Goal: Task Accomplishment & Management: Manage account settings

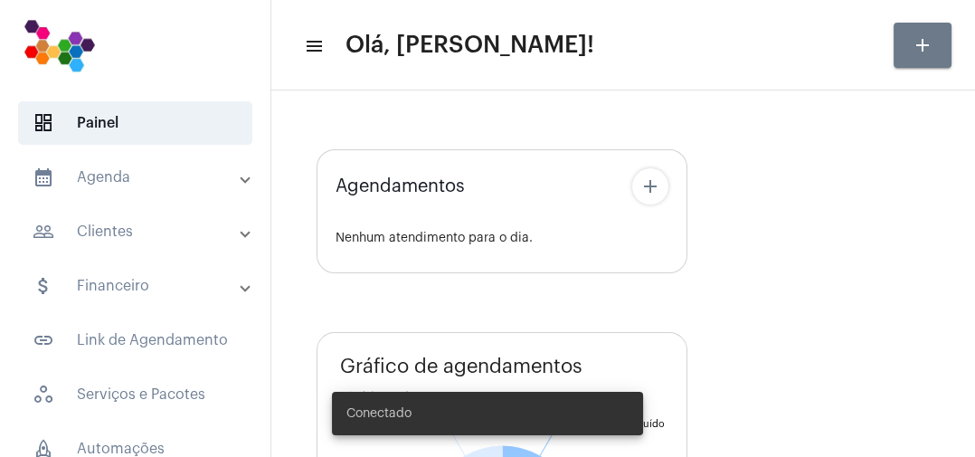
type input "[URL][DOMAIN_NAME]"
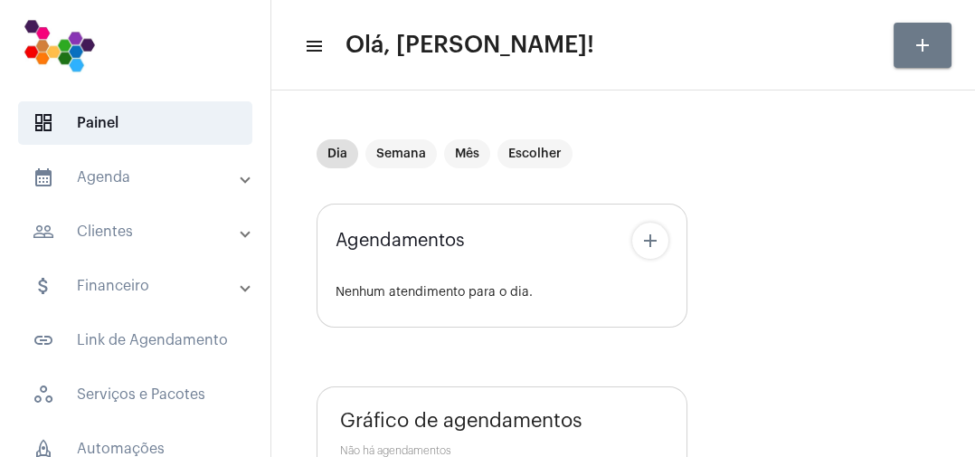
click at [115, 172] on mat-panel-title "calendar_month_outlined Agenda" at bounding box center [137, 177] width 209 height 22
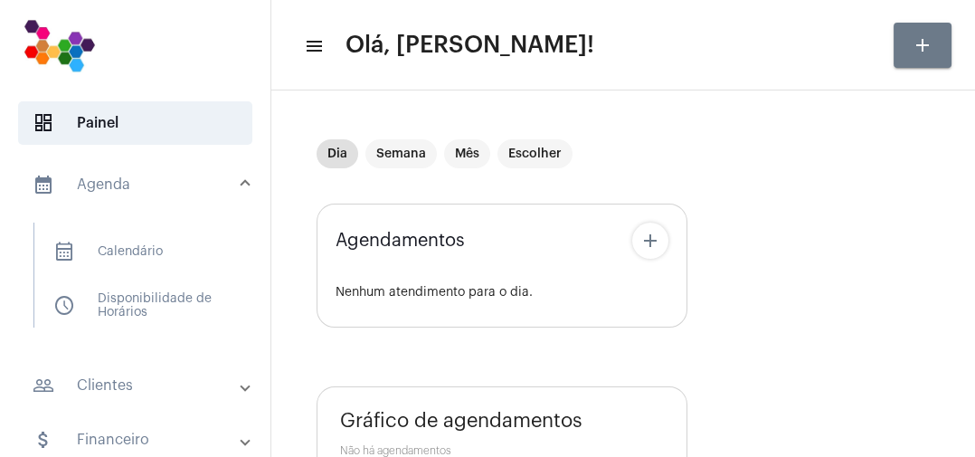
click at [147, 250] on span "calendar_month_outlined Calendário" at bounding box center [134, 251] width 191 height 43
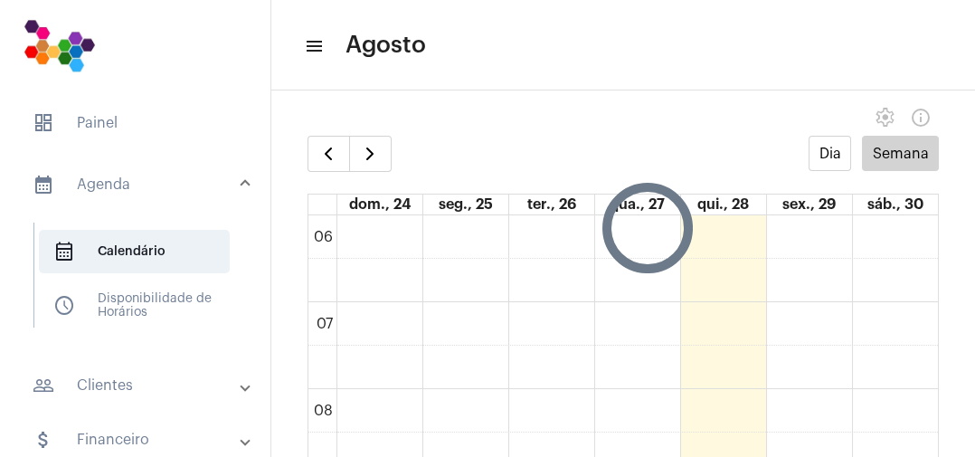
scroll to position [36, 0]
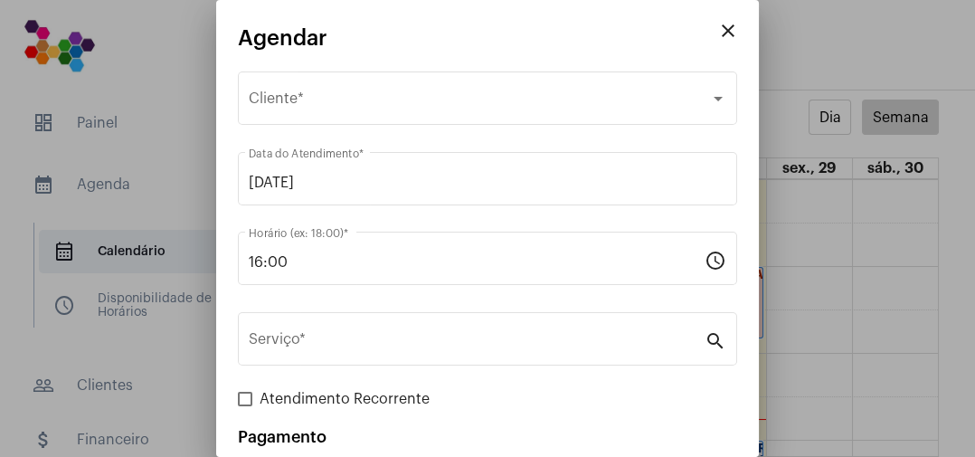
scroll to position [1479, 0]
click at [712, 33] on button "close" at bounding box center [728, 31] width 36 height 36
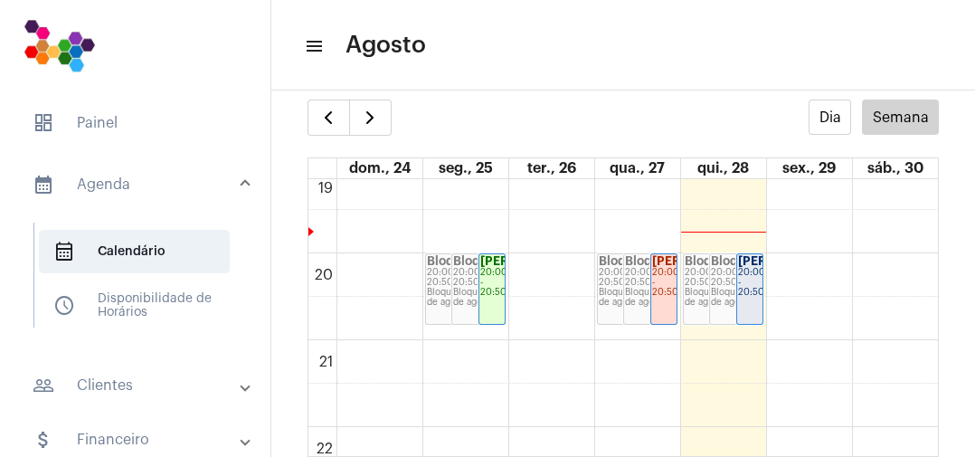
scroll to position [1663, 0]
click at [748, 267] on link "Daniela Bonfim 20:00 - 20:50" at bounding box center [749, 287] width 27 height 71
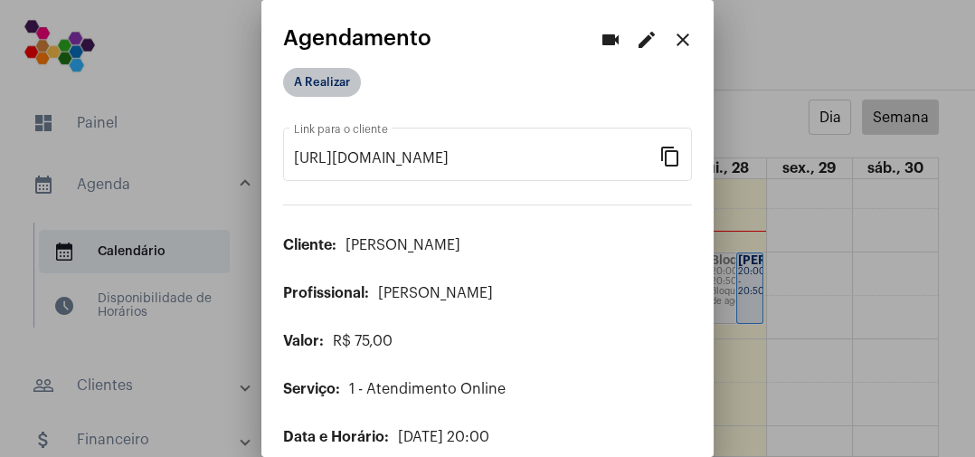
click at [347, 92] on mat-chip "A Realizar" at bounding box center [322, 82] width 78 height 29
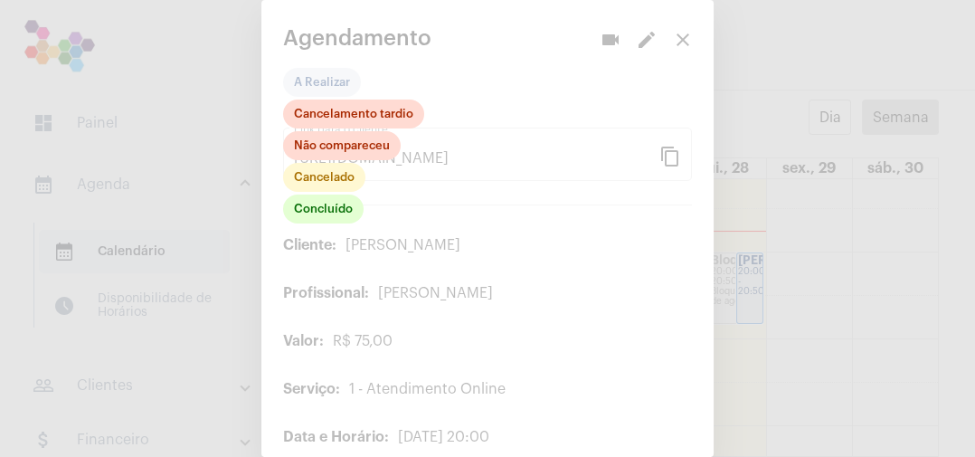
click at [514, 74] on div at bounding box center [487, 228] width 975 height 457
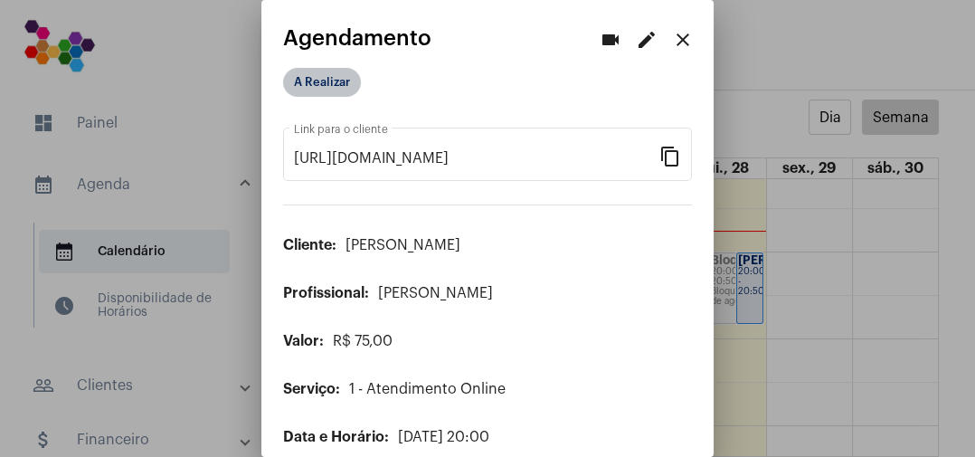
click at [347, 85] on mat-chip "A Realizar" at bounding box center [322, 82] width 78 height 29
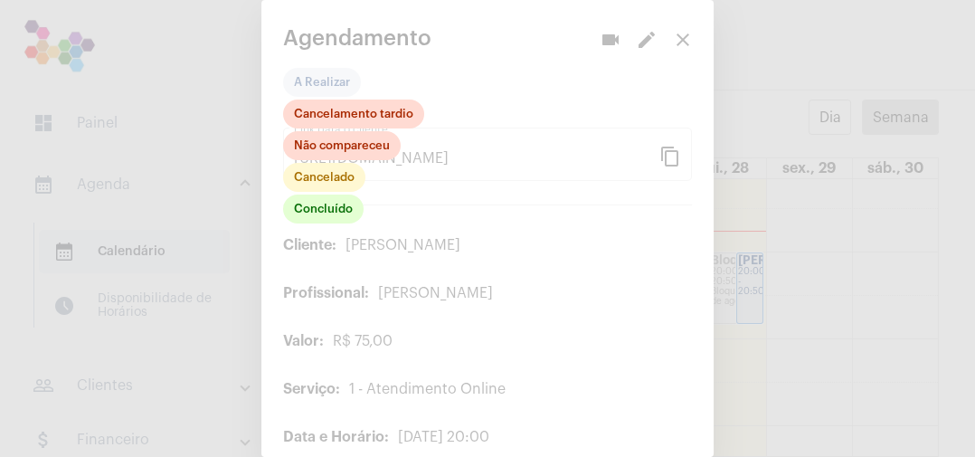
click at [493, 74] on div at bounding box center [487, 228] width 975 height 457
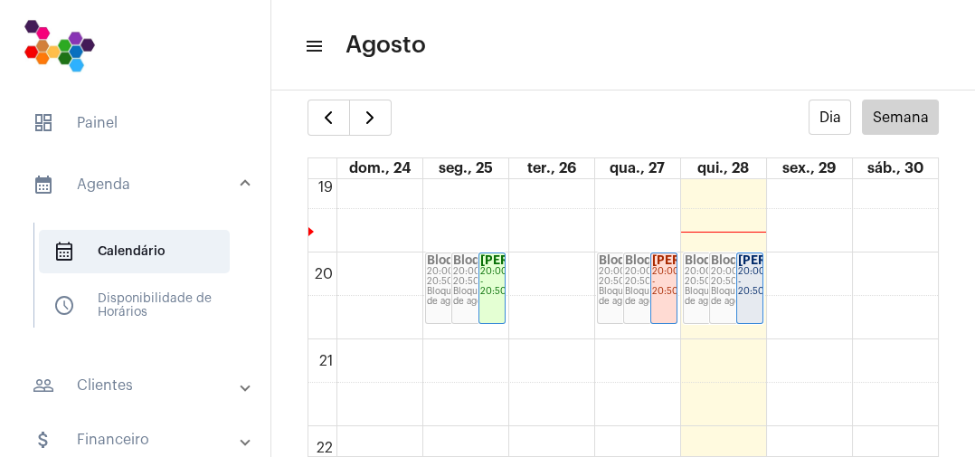
click at [111, 181] on mat-panel-title "calendar_month_outlined Agenda" at bounding box center [137, 185] width 209 height 22
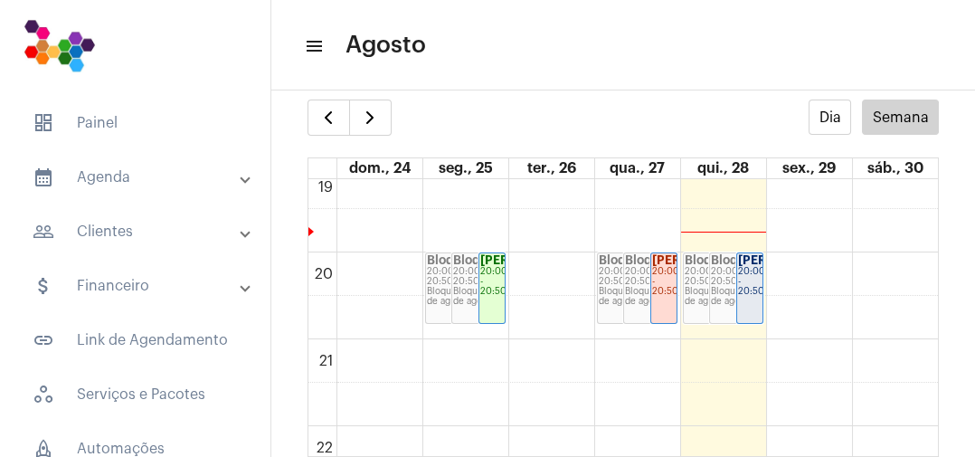
click at [127, 174] on mat-panel-title "calendar_month_outlined Agenda" at bounding box center [137, 177] width 209 height 22
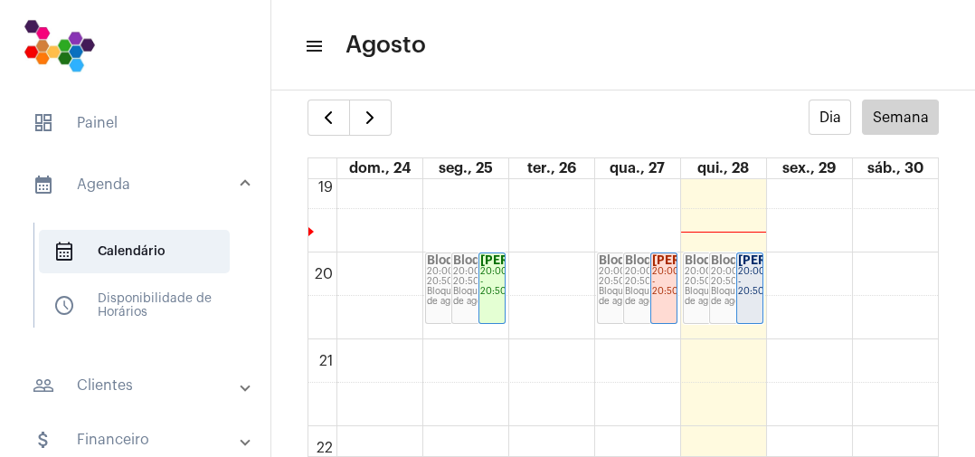
click at [110, 123] on span "dashboard Painel" at bounding box center [135, 122] width 234 height 43
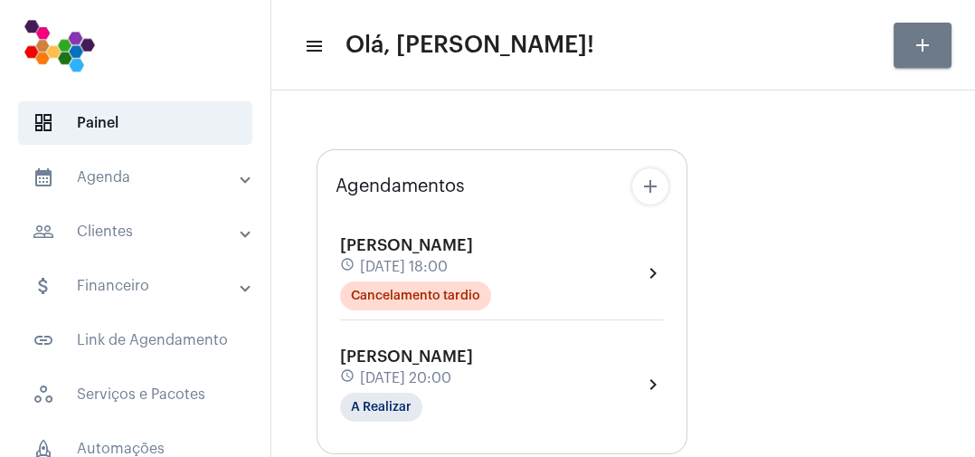
type input "[URL][DOMAIN_NAME]"
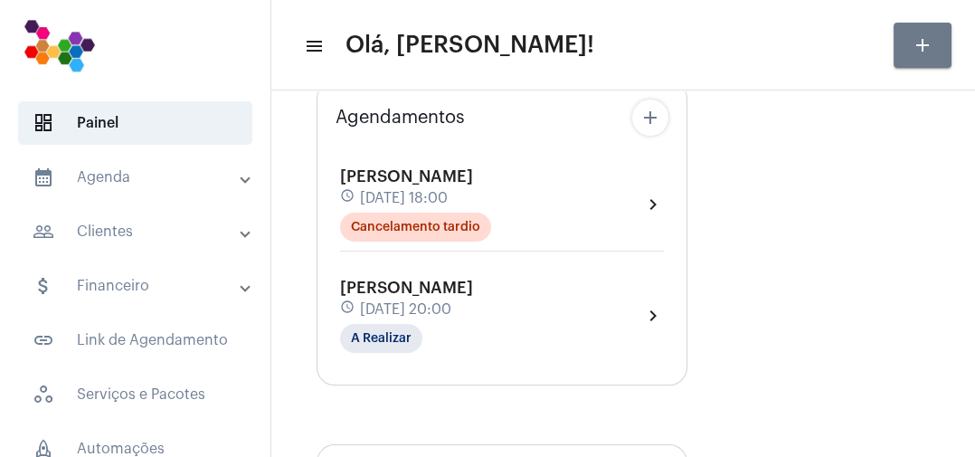
scroll to position [152, 0]
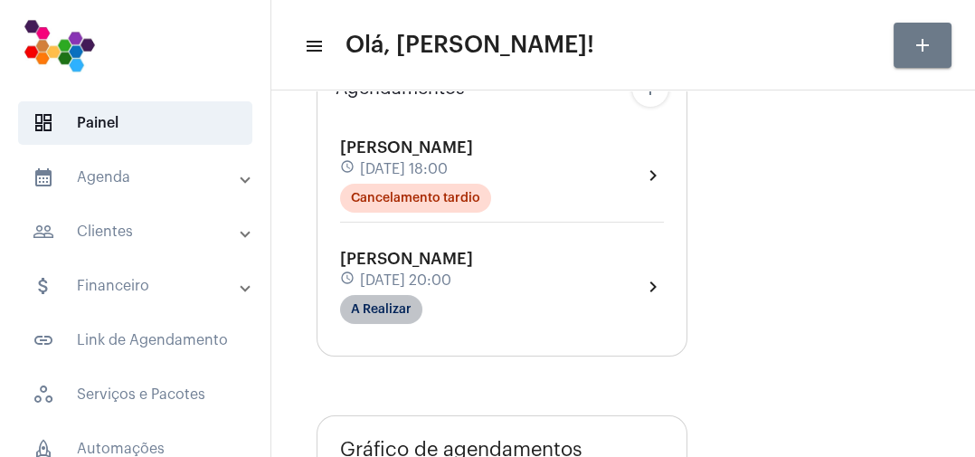
click at [400, 307] on mat-chip "A Realizar" at bounding box center [381, 309] width 82 height 29
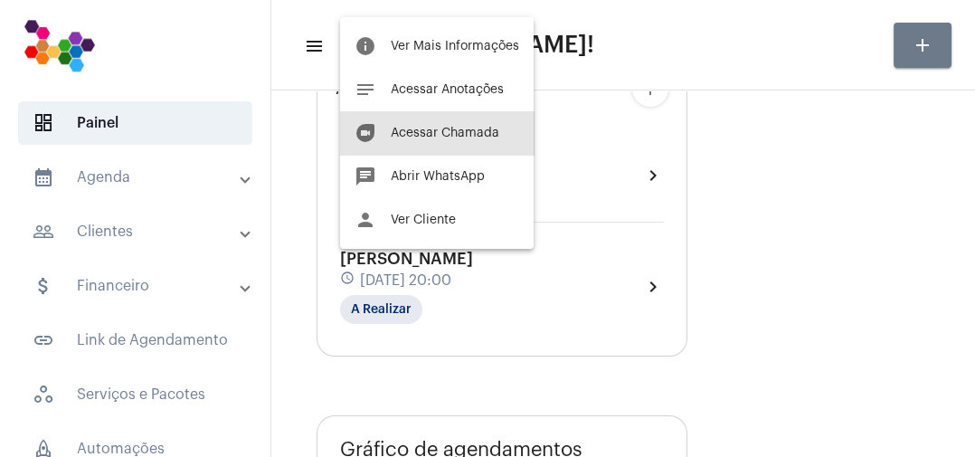
click at [482, 124] on button "duo [PERSON_NAME]" at bounding box center [436, 132] width 193 height 43
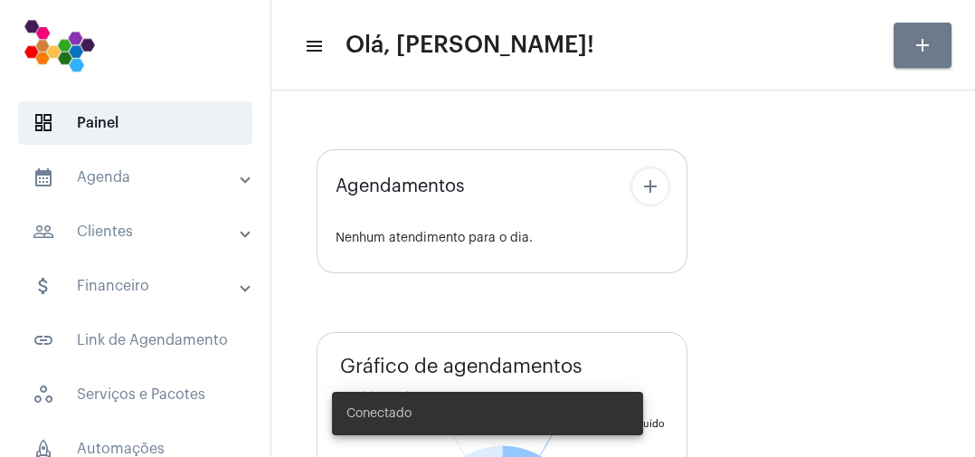
type input "[URL][DOMAIN_NAME]"
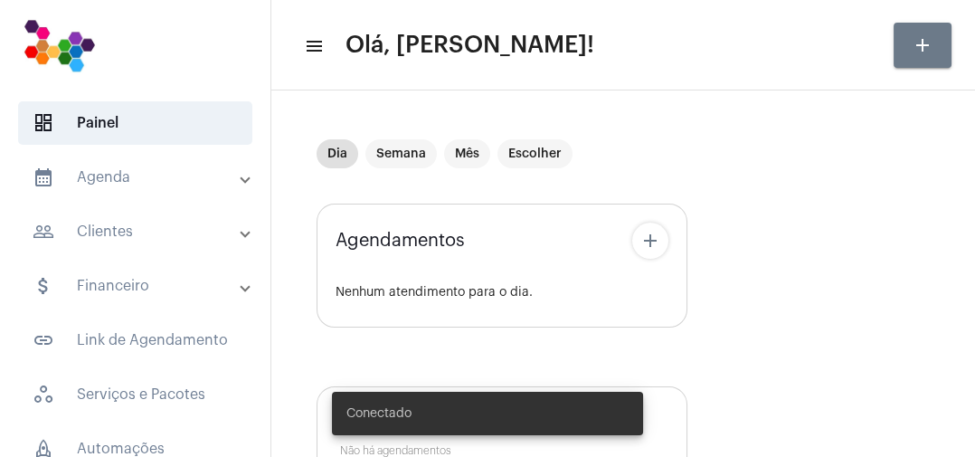
click at [482, 410] on simple-snack-bar "Conectado" at bounding box center [487, 413] width 282 height 18
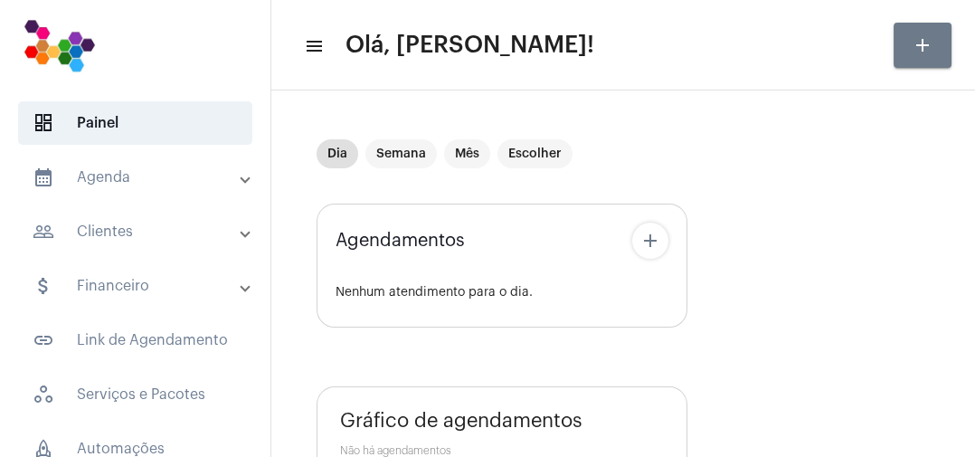
click at [137, 229] on mat-panel-title "people_outline Clientes" at bounding box center [137, 232] width 209 height 22
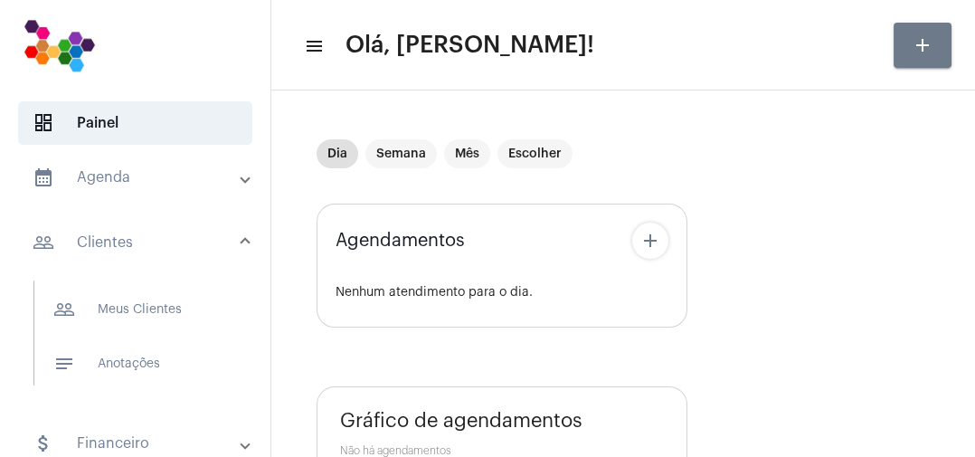
click at [125, 183] on mat-panel-title "calendar_month_outlined Agenda" at bounding box center [137, 177] width 209 height 22
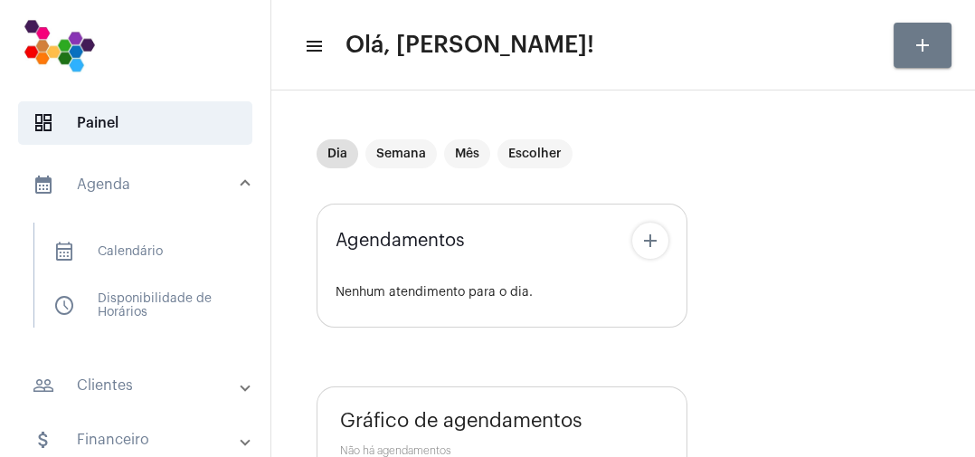
click at [149, 246] on span "calendar_month_outlined Calendário" at bounding box center [134, 251] width 191 height 43
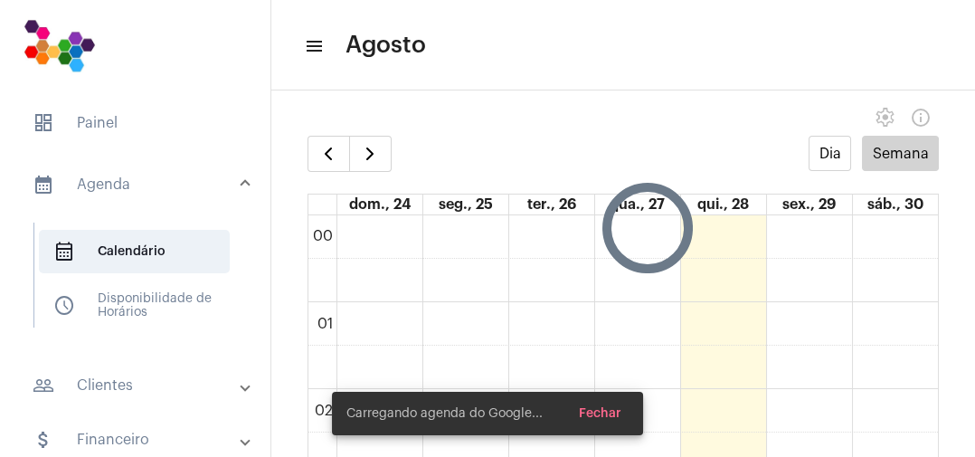
scroll to position [521, 0]
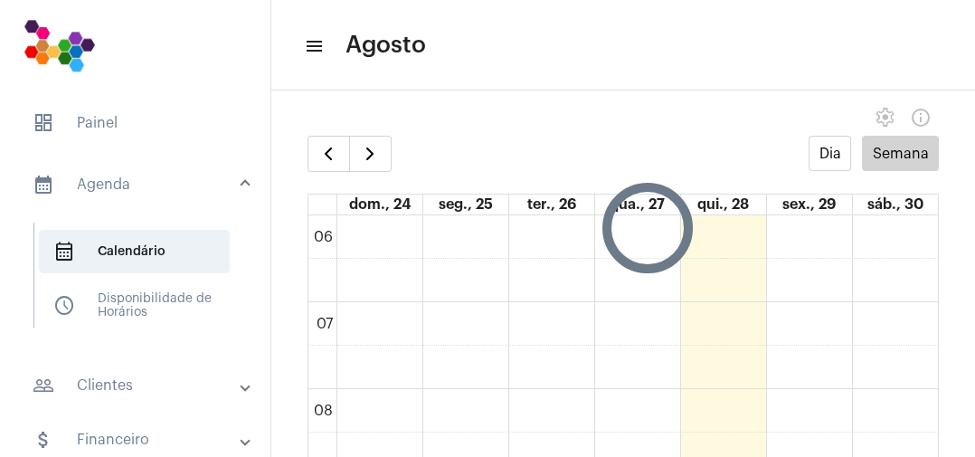
click at [105, 123] on span "dashboard Painel" at bounding box center [135, 122] width 234 height 43
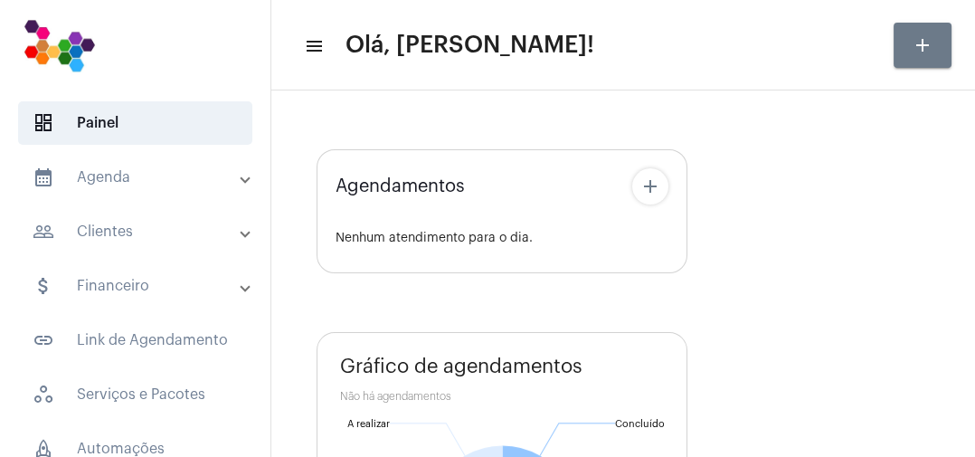
type input "[URL][DOMAIN_NAME]"
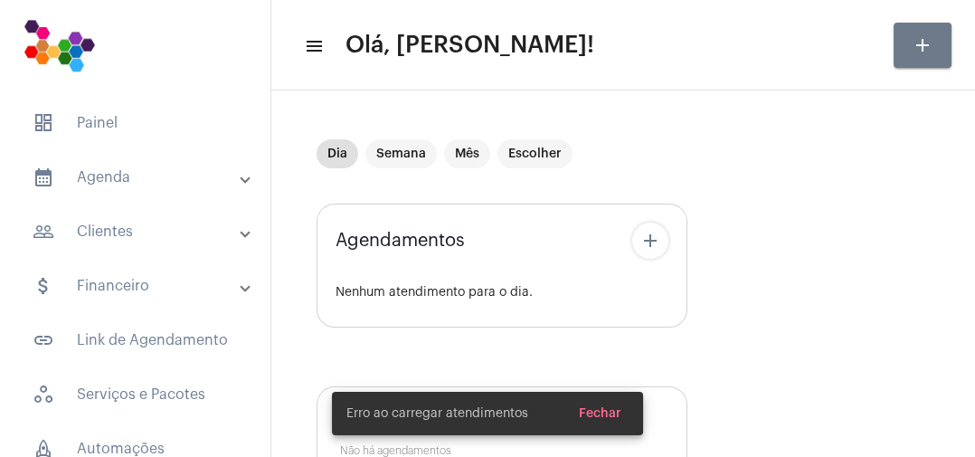
click at [143, 172] on mat-panel-title "calendar_month_outlined Agenda" at bounding box center [137, 177] width 209 height 22
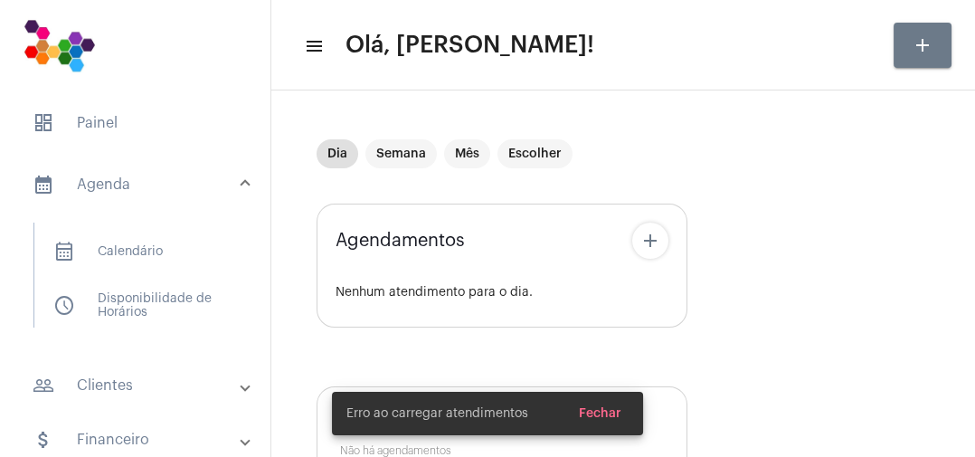
click at [118, 131] on span "dashboard Painel" at bounding box center [135, 122] width 234 height 43
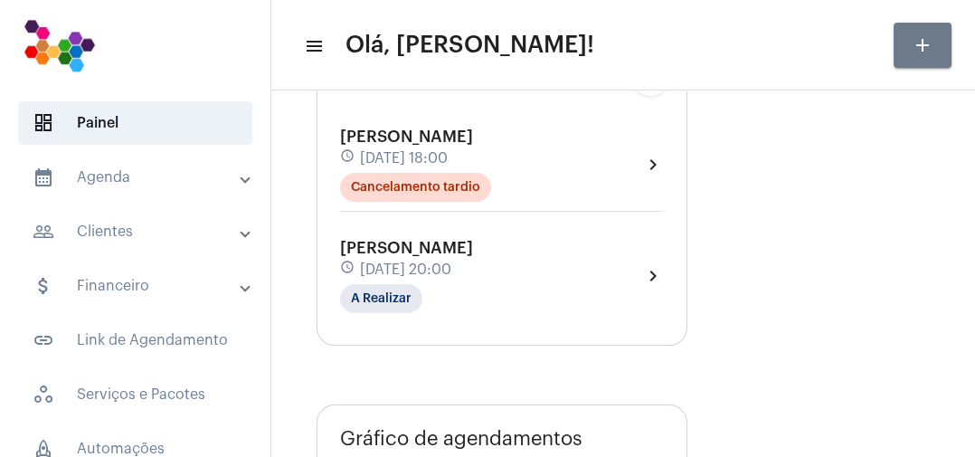
scroll to position [178, 0]
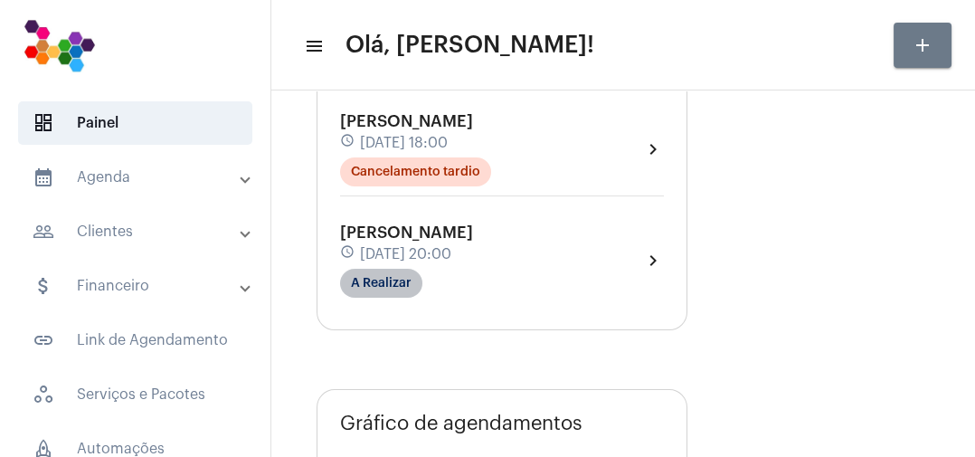
click at [383, 277] on mat-chip "A Realizar" at bounding box center [381, 283] width 82 height 29
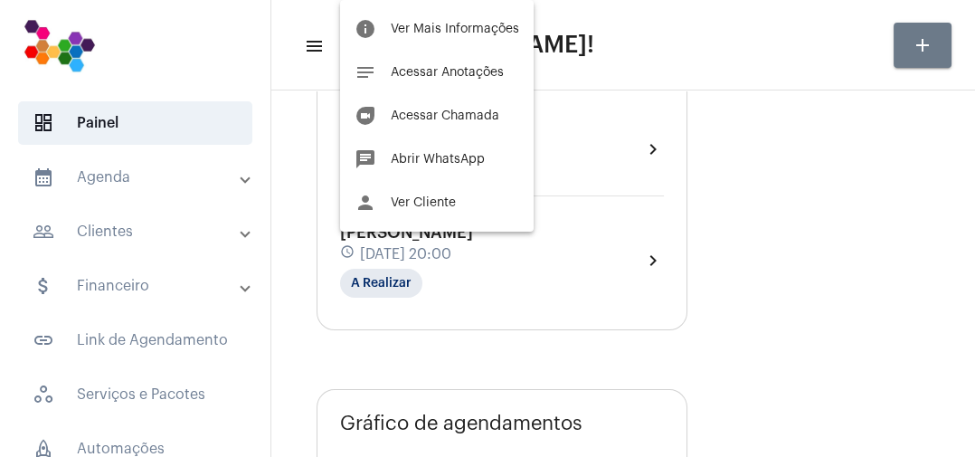
click at [484, 112] on span "Acessar Chamada" at bounding box center [445, 115] width 108 height 13
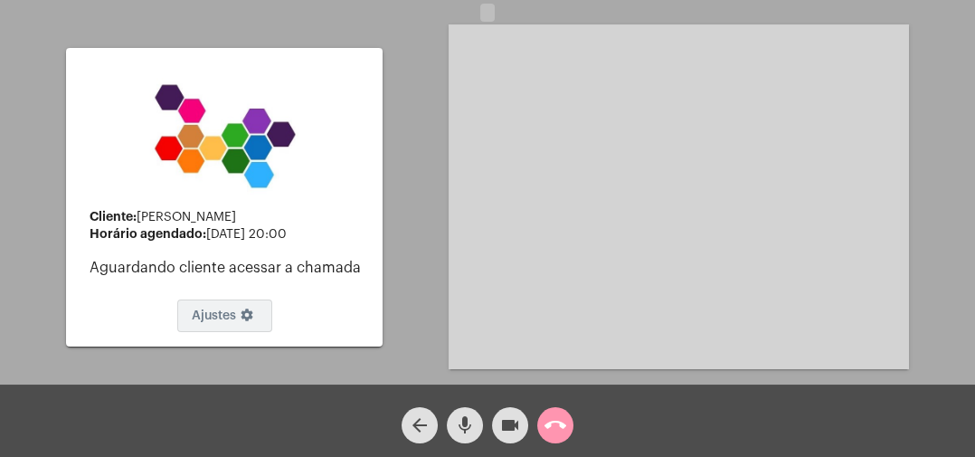
click at [211, 328] on button "Ajustes settings" at bounding box center [224, 315] width 95 height 33
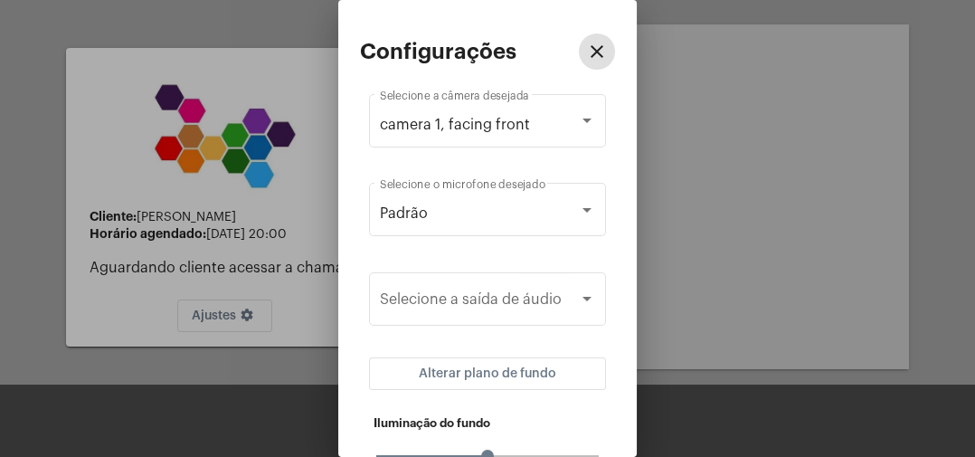
click at [519, 366] on button "Alterar plano de fundo" at bounding box center [487, 373] width 237 height 33
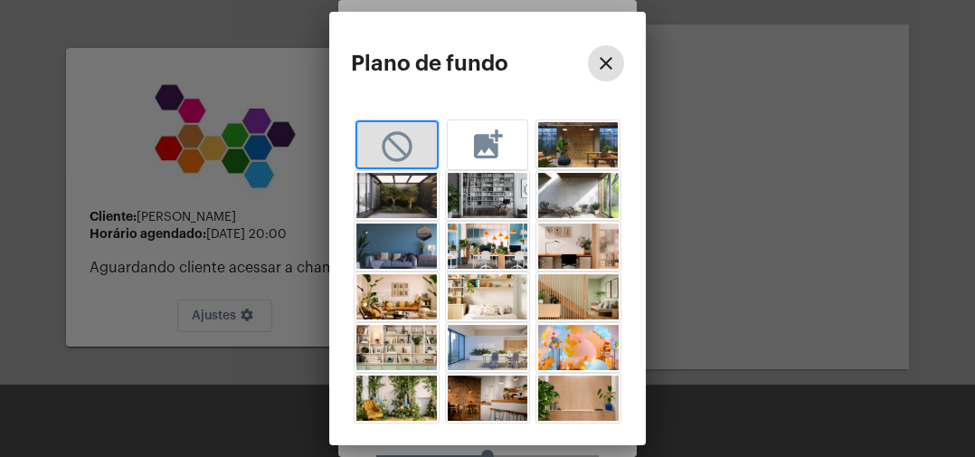
click at [492, 150] on mat-icon "add_photo_alternate" at bounding box center [487, 143] width 36 height 33
click at [599, 57] on mat-icon "close" at bounding box center [606, 63] width 22 height 22
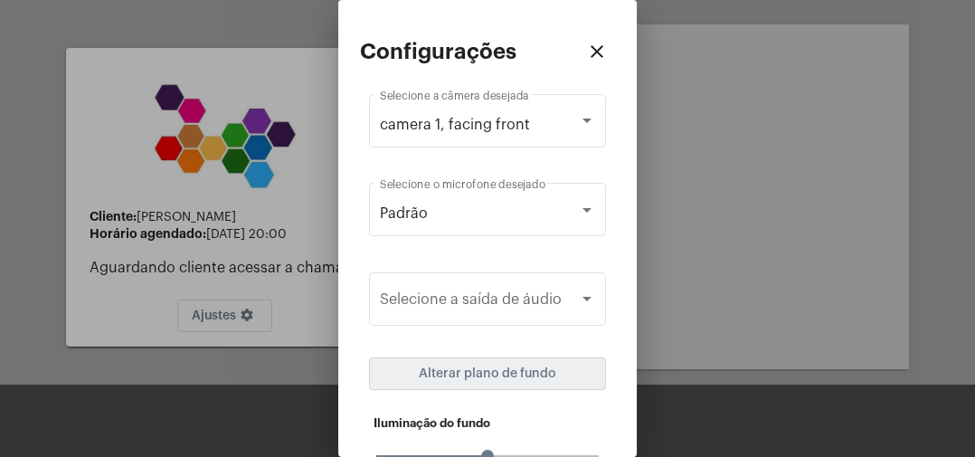
click at [498, 217] on div "Padrão" at bounding box center [479, 213] width 199 height 16
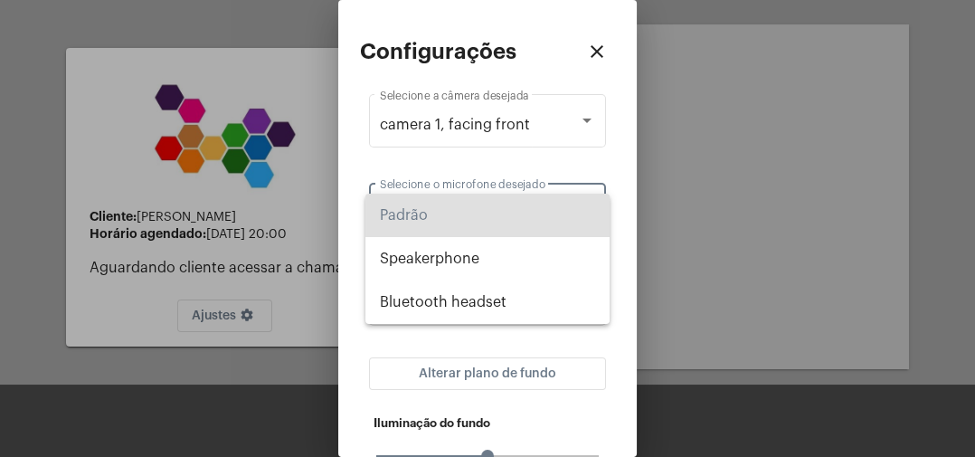
click at [588, 158] on div at bounding box center [487, 228] width 975 height 457
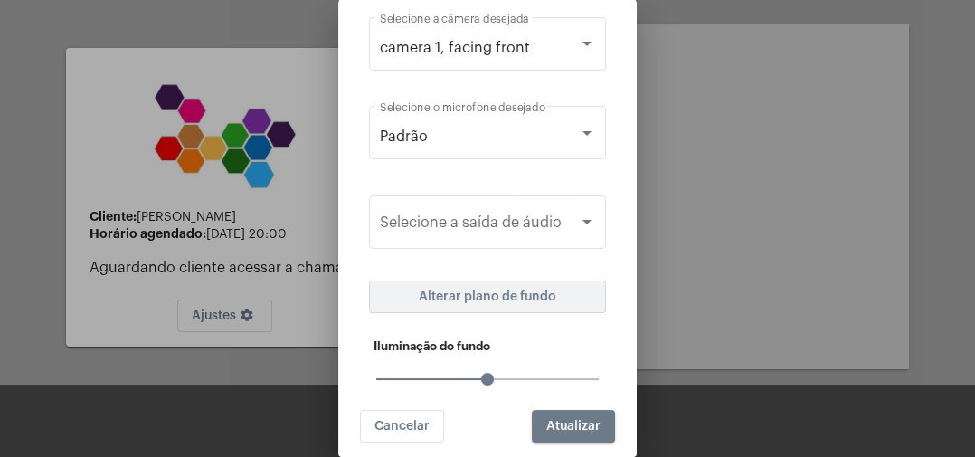
scroll to position [86, 0]
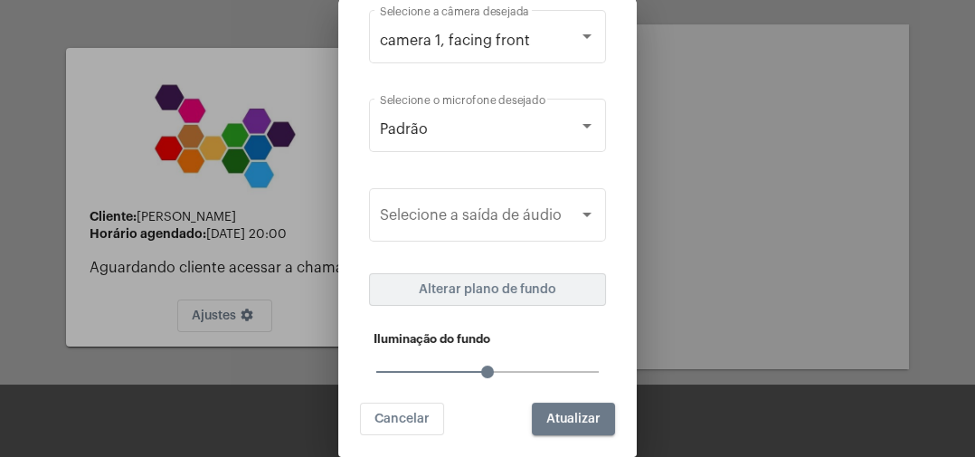
click at [566, 250] on div "Selecione a saída de áudio" at bounding box center [487, 224] width 237 height 73
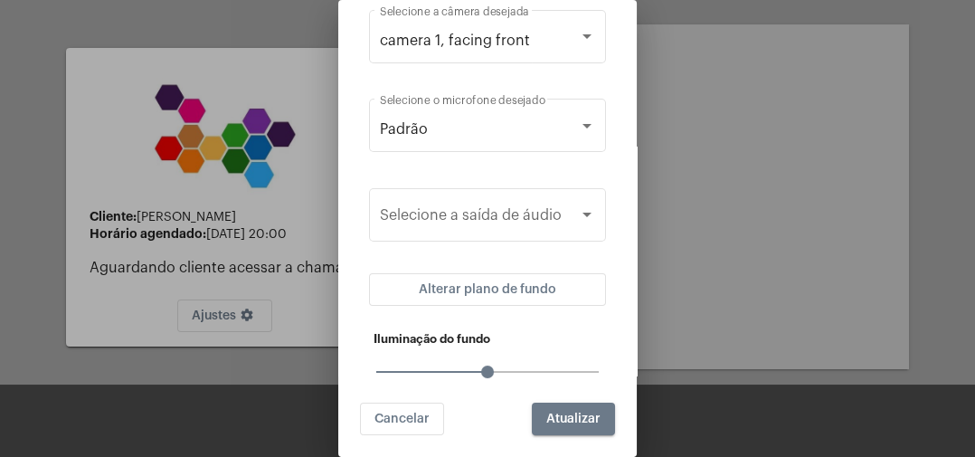
click at [567, 420] on span "Atualizar" at bounding box center [573, 418] width 54 height 13
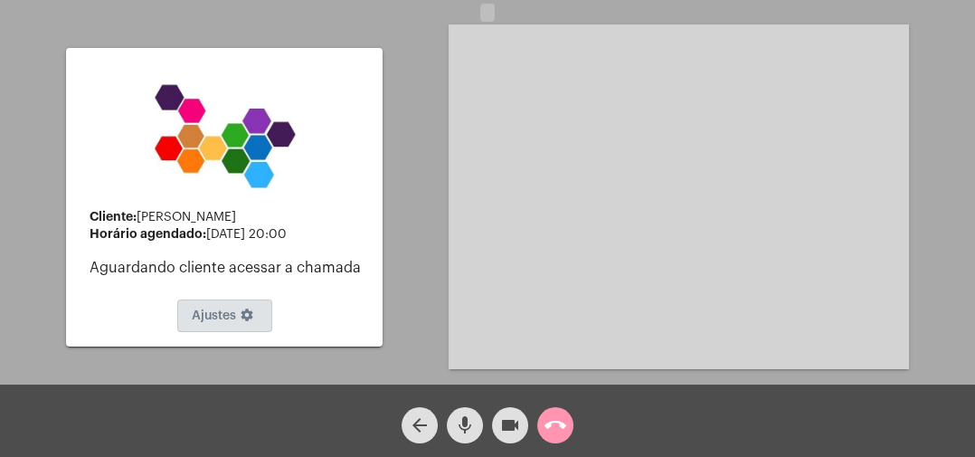
click at [247, 318] on mat-icon "settings" at bounding box center [247, 318] width 22 height 22
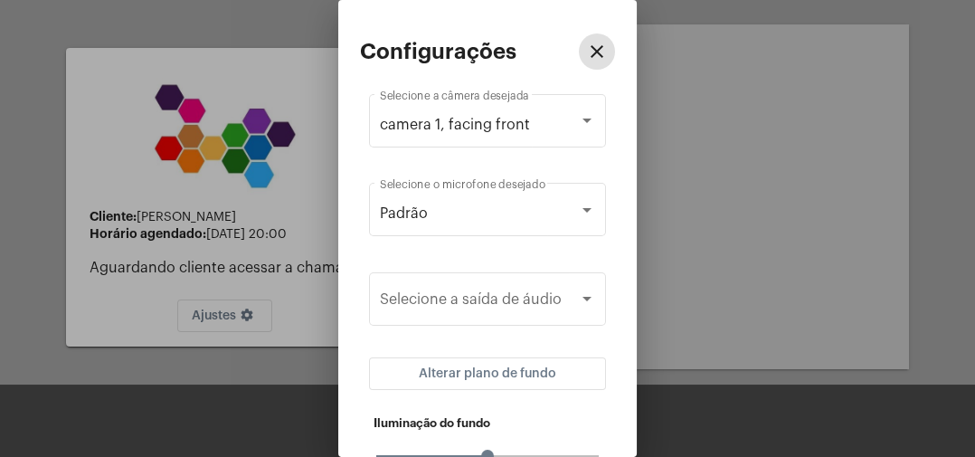
click at [540, 118] on div "camera 1, facing front" at bounding box center [479, 125] width 199 height 16
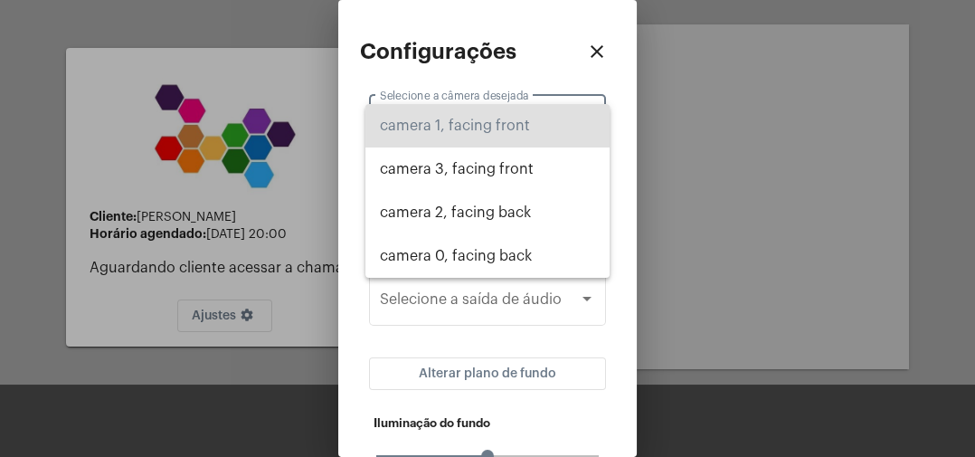
click at [544, 26] on div at bounding box center [487, 228] width 975 height 457
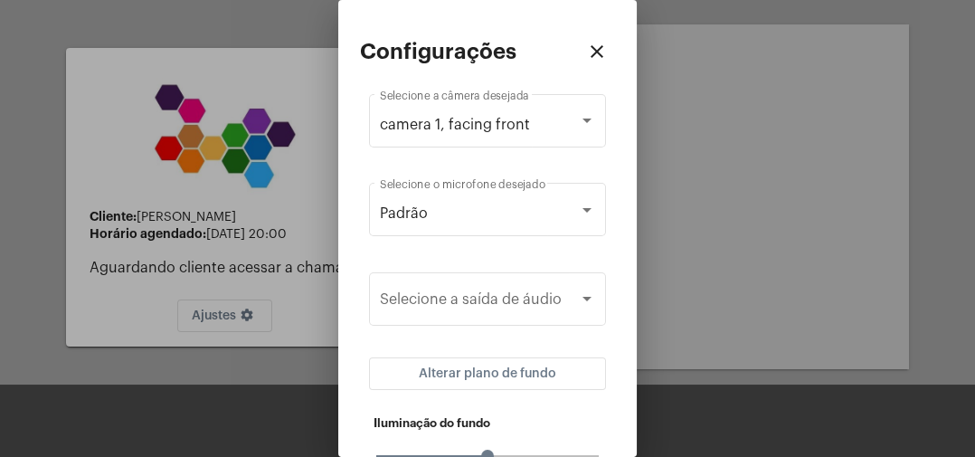
click at [514, 210] on div "Padrão" at bounding box center [479, 213] width 199 height 16
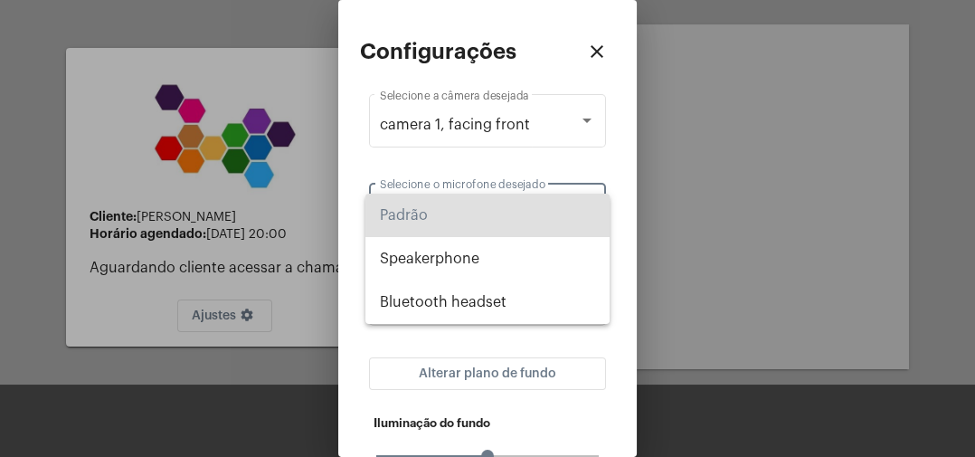
click at [536, 218] on span "Padrão" at bounding box center [487, 214] width 215 height 43
click at [541, 219] on div "Padrão" at bounding box center [479, 213] width 199 height 16
click at [598, 157] on div at bounding box center [487, 228] width 975 height 457
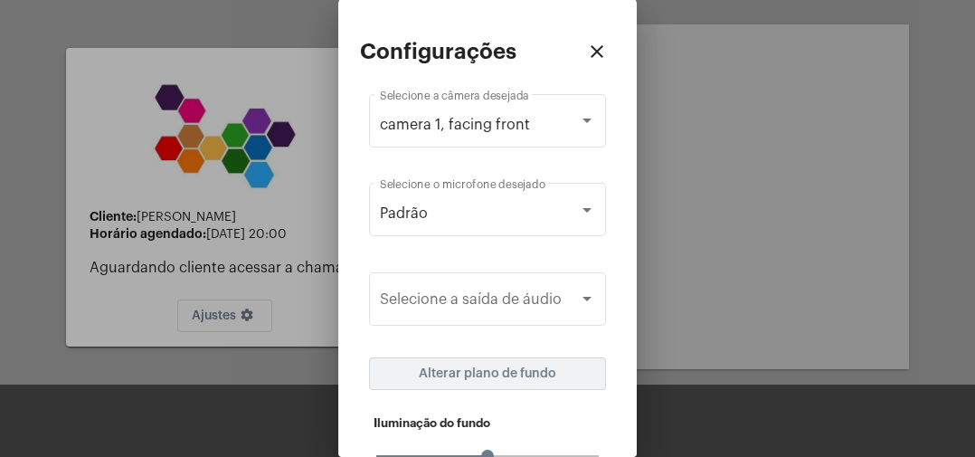
click at [505, 373] on span "Alterar plano de fundo" at bounding box center [487, 373] width 137 height 13
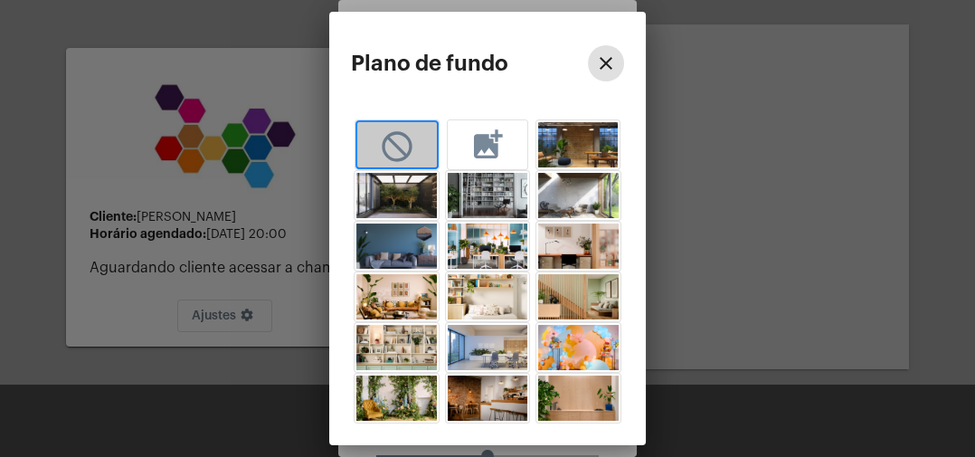
click at [410, 158] on mat-icon "not_interested" at bounding box center [397, 144] width 36 height 33
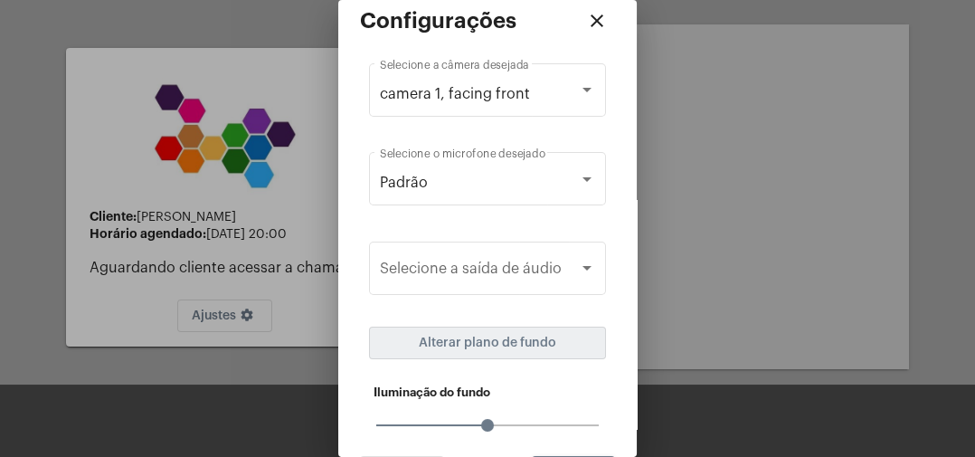
scroll to position [34, 0]
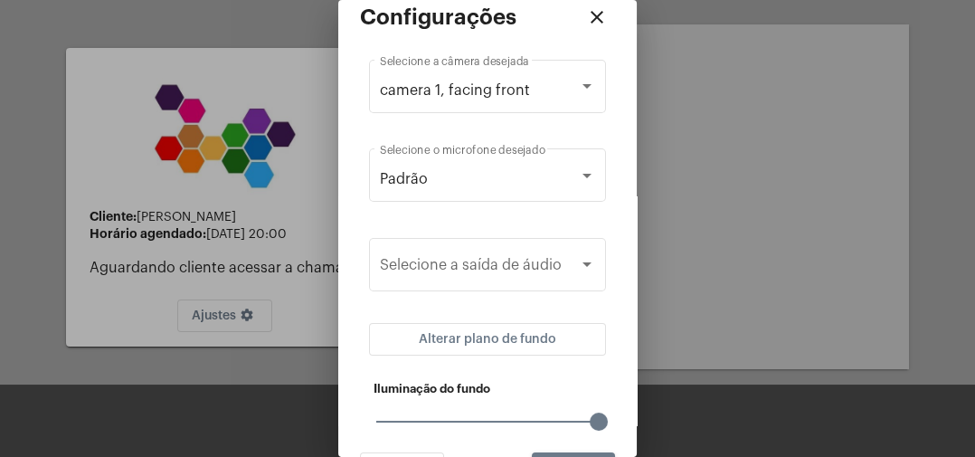
click at [596, 335] on button "Alterar plano de fundo" at bounding box center [487, 339] width 237 height 33
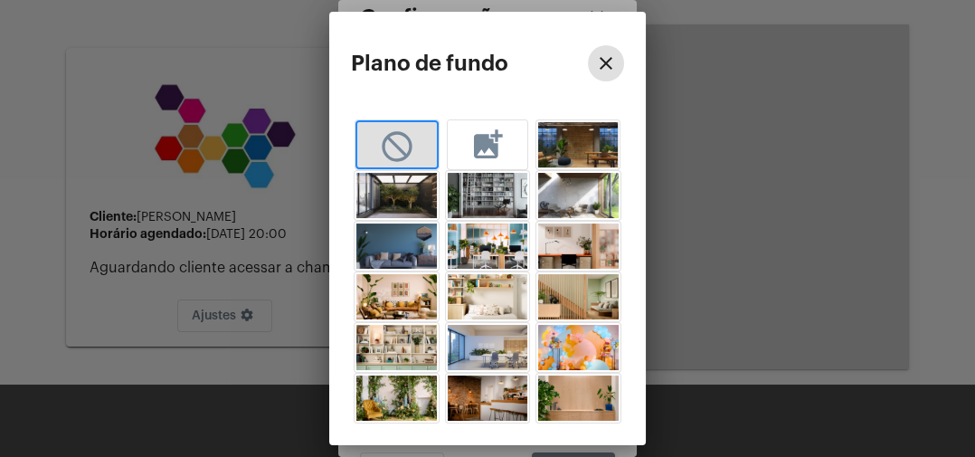
click at [580, 155] on img "button" at bounding box center [578, 144] width 80 height 45
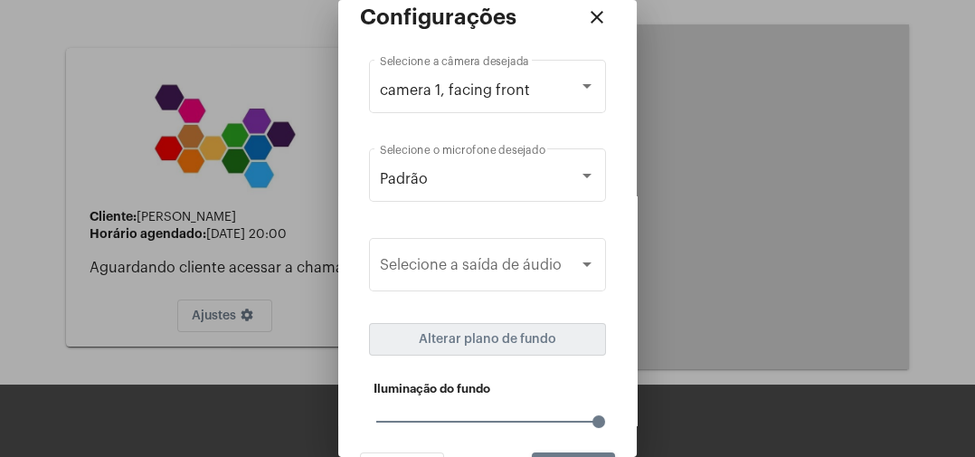
click at [511, 336] on span "Alterar plano de fundo" at bounding box center [487, 339] width 137 height 13
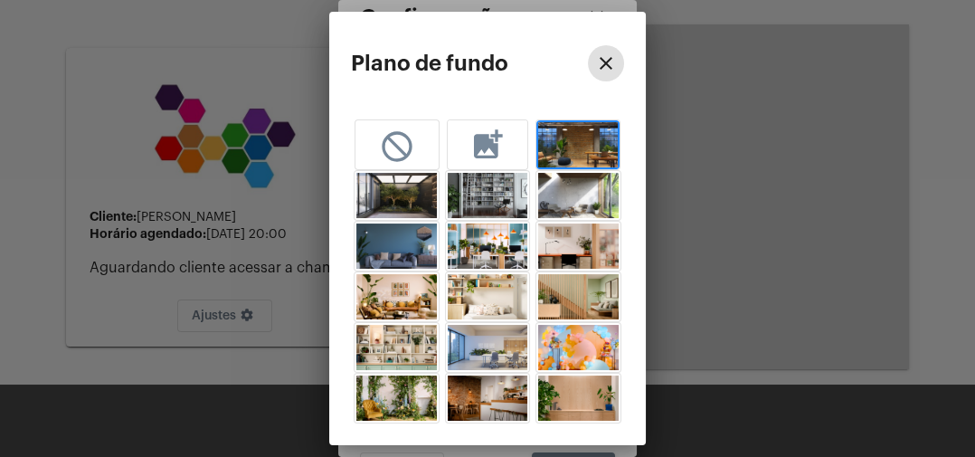
click at [608, 71] on mat-icon "close" at bounding box center [606, 63] width 22 height 22
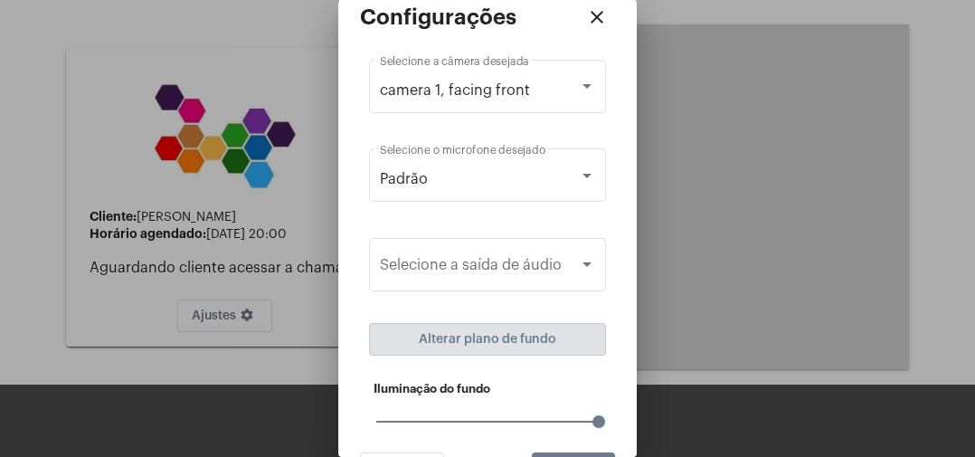
click at [563, 345] on button "Alterar plano de fundo" at bounding box center [487, 339] width 237 height 33
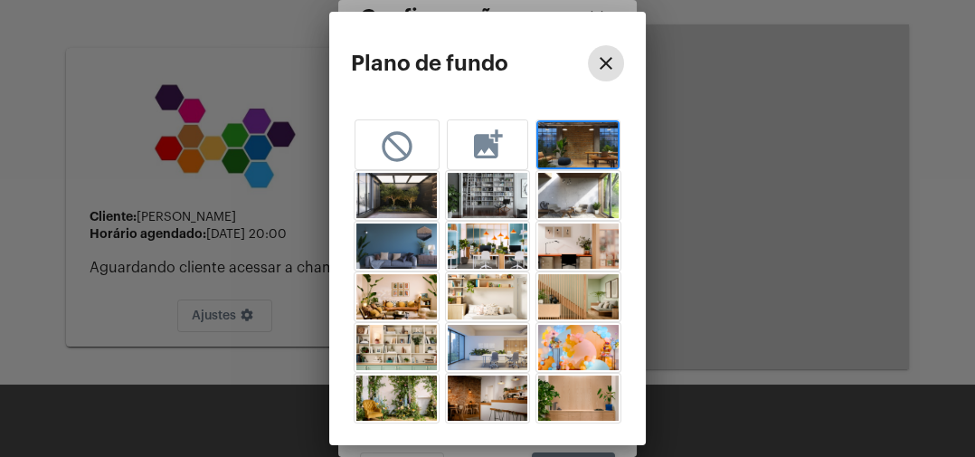
click at [586, 146] on img "button" at bounding box center [578, 144] width 80 height 45
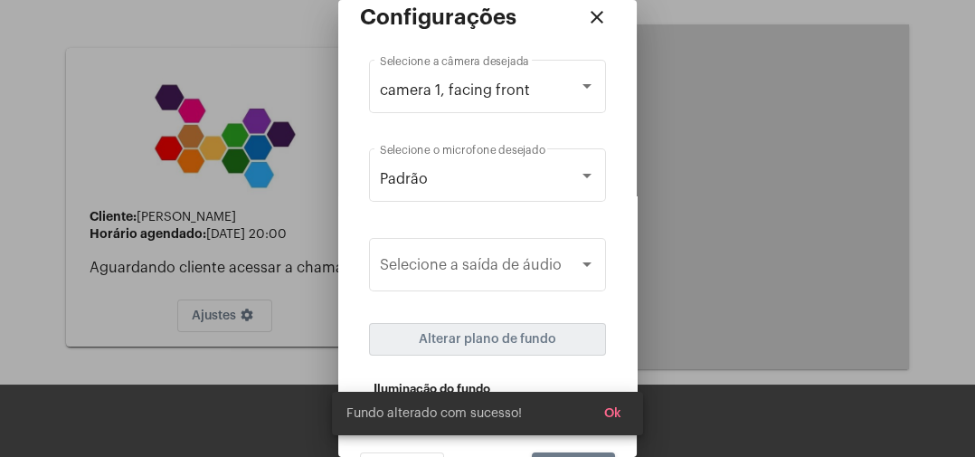
click at [607, 417] on span "Ok" at bounding box center [612, 413] width 17 height 13
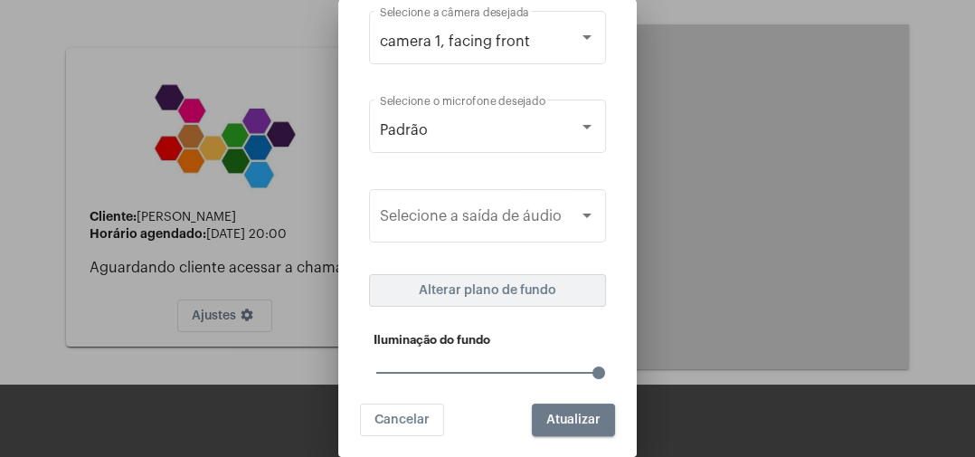
scroll to position [86, 0]
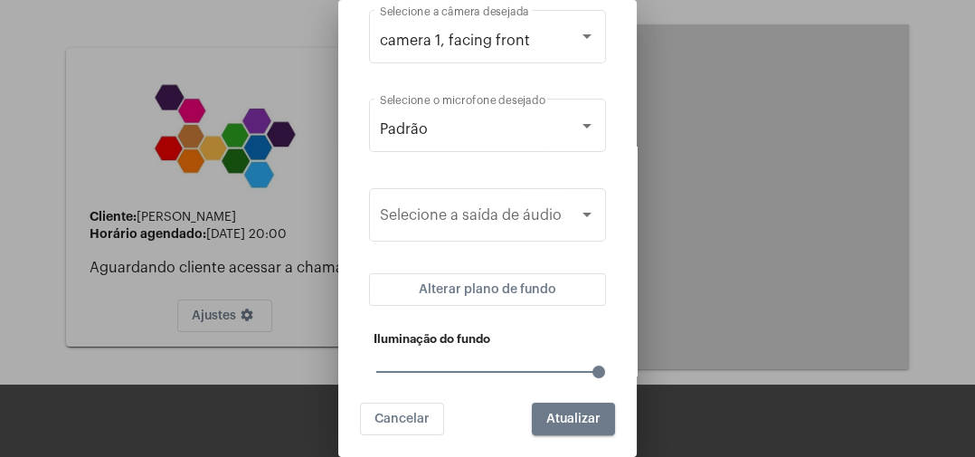
click at [590, 422] on span "Atualizar" at bounding box center [573, 418] width 54 height 13
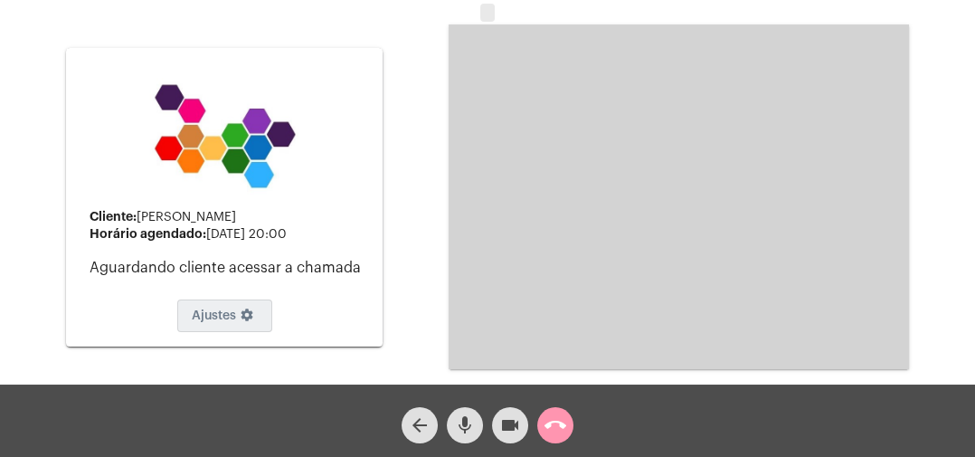
click at [233, 321] on button "Ajustes settings" at bounding box center [224, 315] width 95 height 33
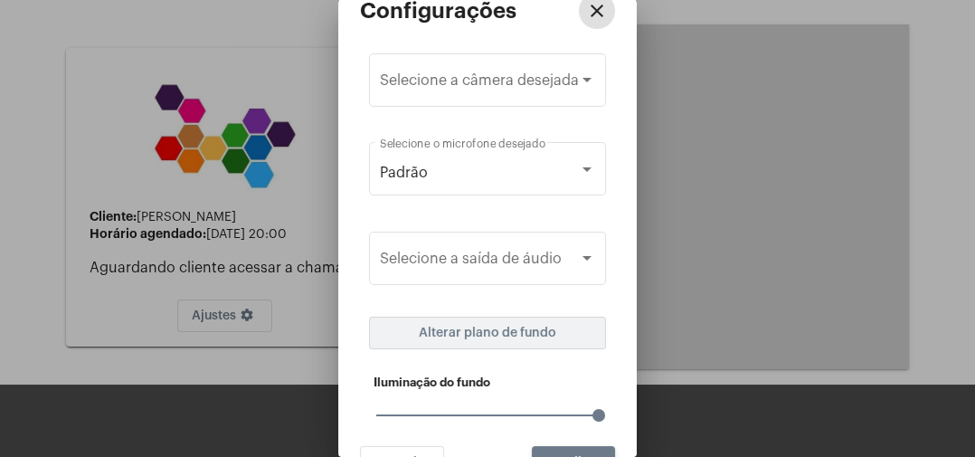
scroll to position [50, 0]
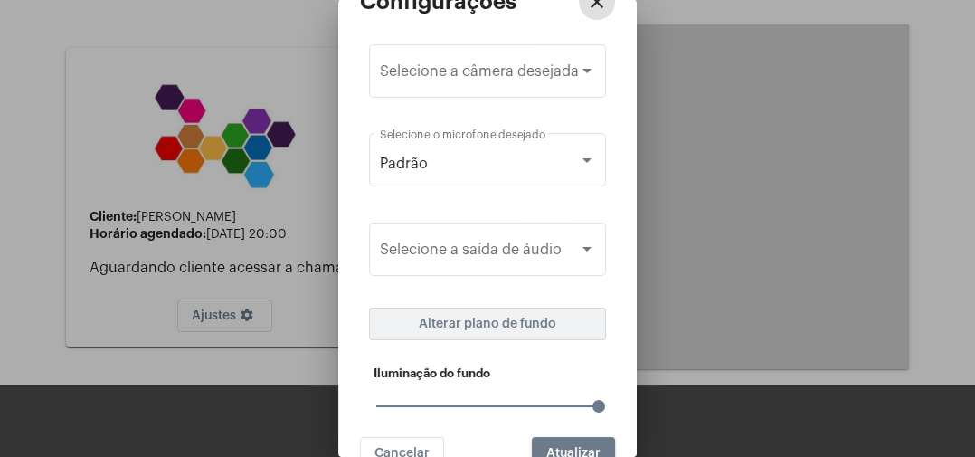
click at [533, 331] on button "Alterar plano de fundo" at bounding box center [487, 323] width 237 height 33
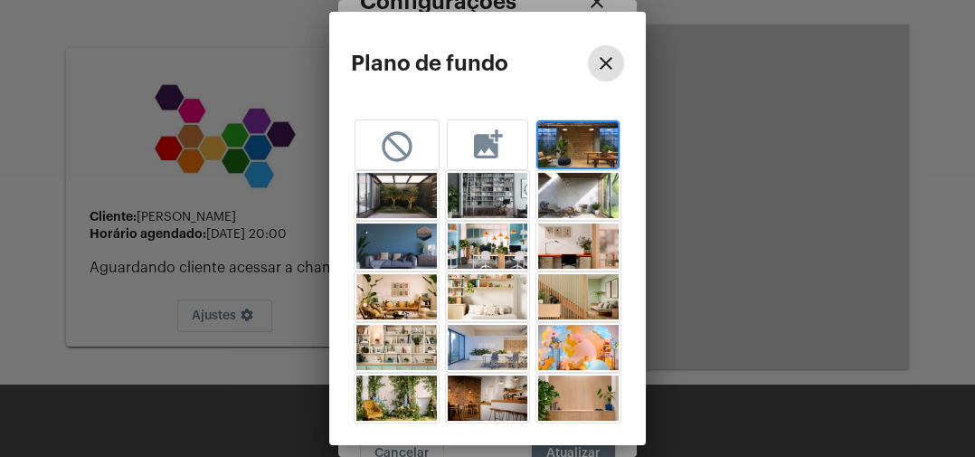
click at [572, 253] on img "button" at bounding box center [578, 245] width 80 height 45
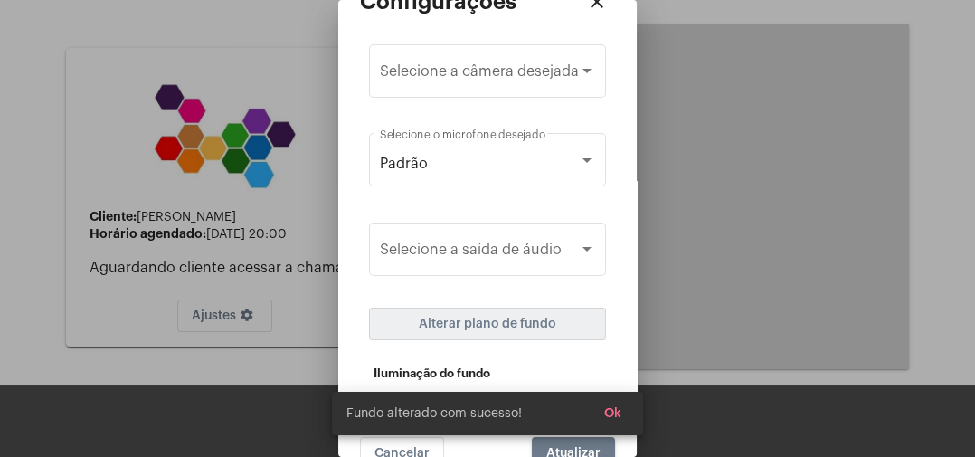
click at [612, 419] on span "Ok" at bounding box center [612, 413] width 17 height 13
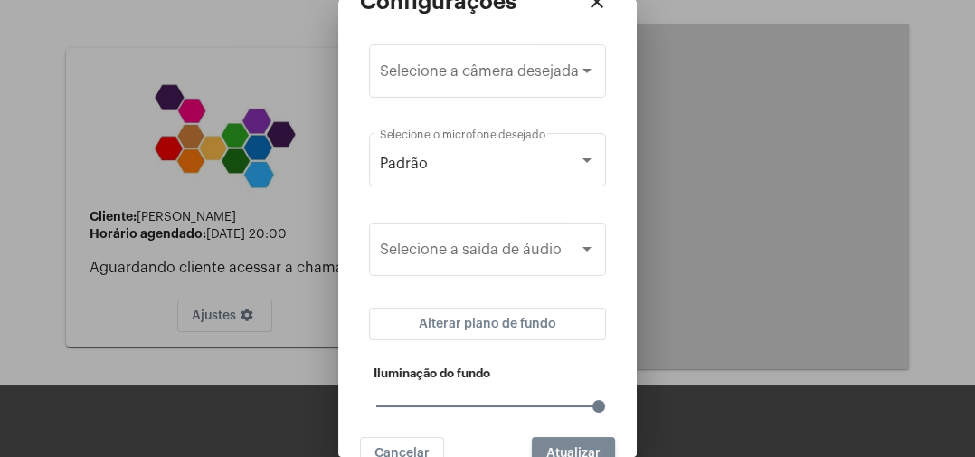
click at [590, 440] on button "Atualizar" at bounding box center [573, 453] width 83 height 33
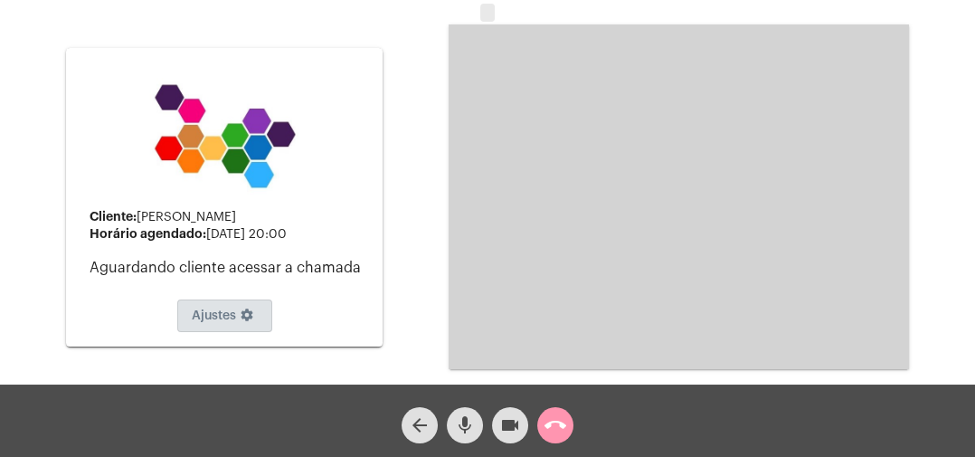
click at [248, 320] on mat-icon "settings" at bounding box center [247, 318] width 22 height 22
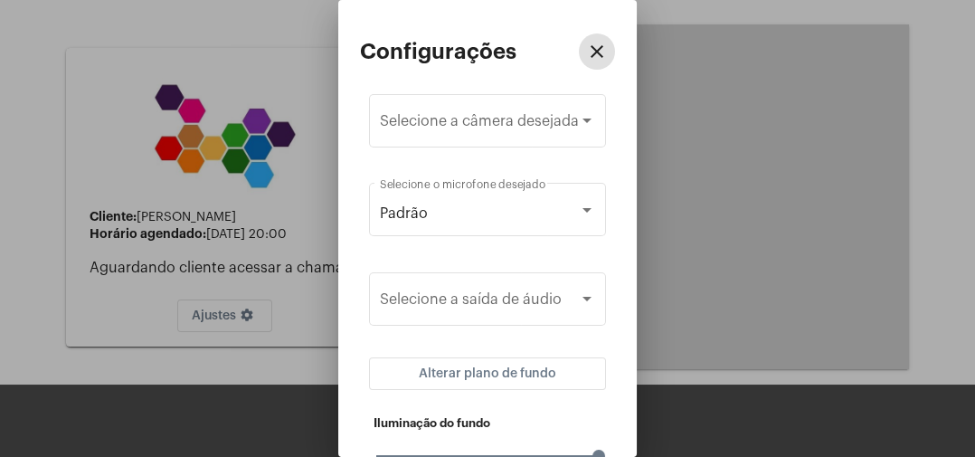
click at [571, 381] on button "Alterar plano de fundo" at bounding box center [487, 373] width 237 height 33
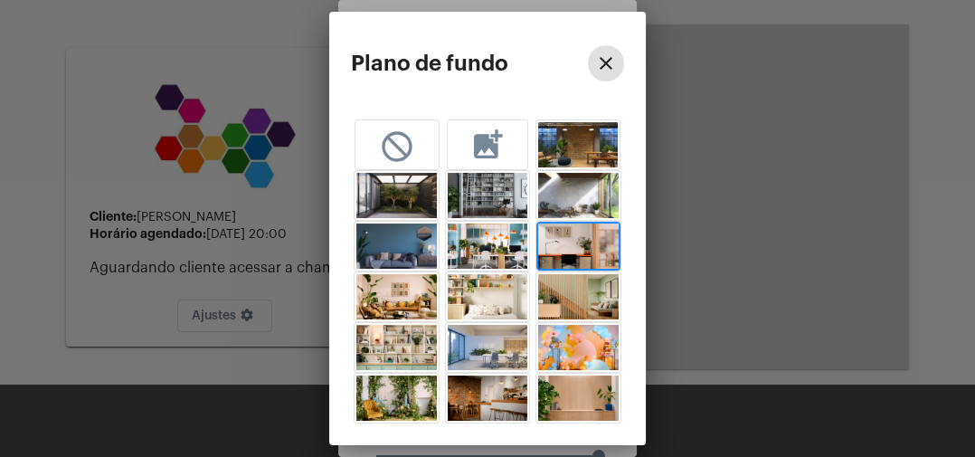
click at [407, 152] on mat-icon "not_interested" at bounding box center [397, 144] width 36 height 33
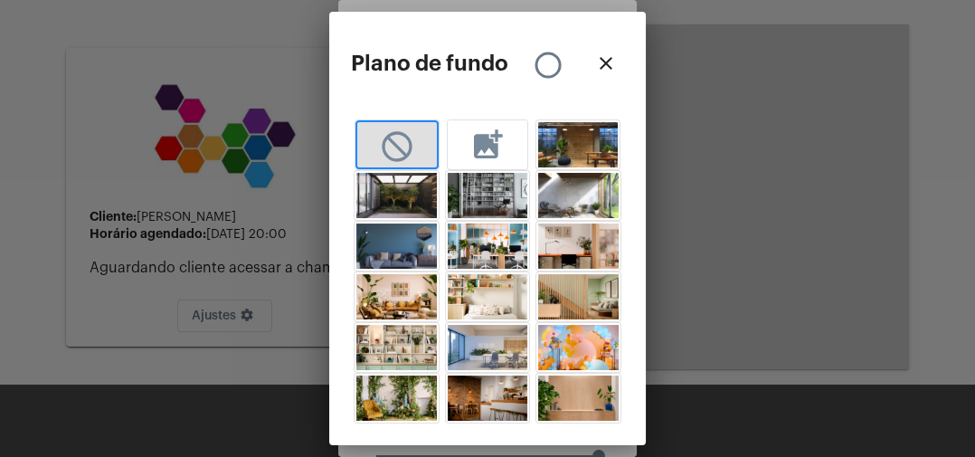
click at [615, 60] on mat-icon "close" at bounding box center [606, 63] width 22 height 22
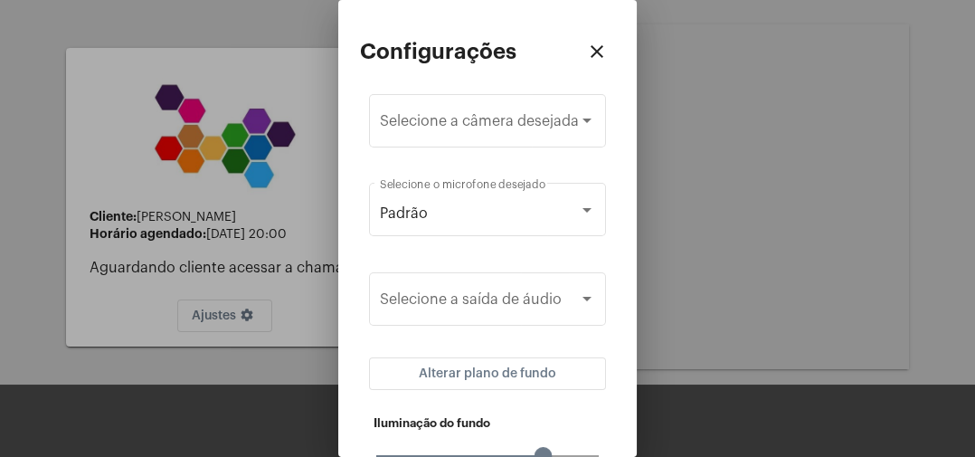
scroll to position [86, 0]
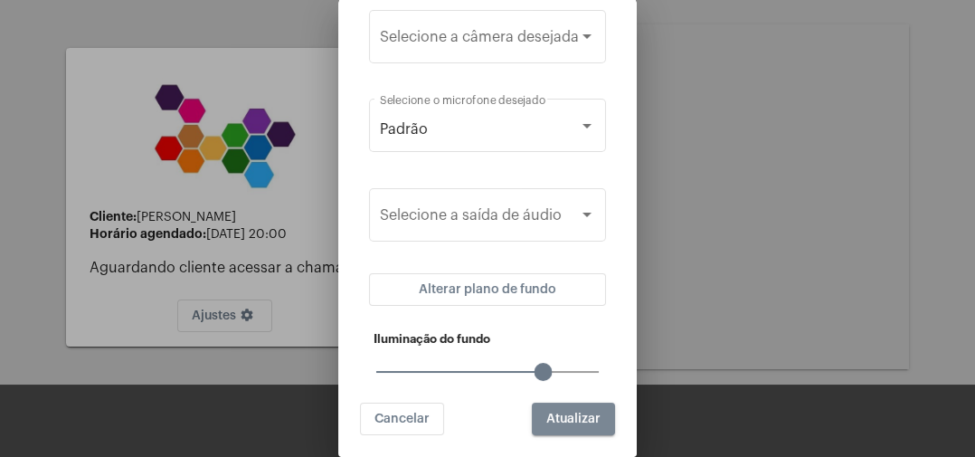
click at [582, 420] on span "Atualizar" at bounding box center [573, 418] width 54 height 13
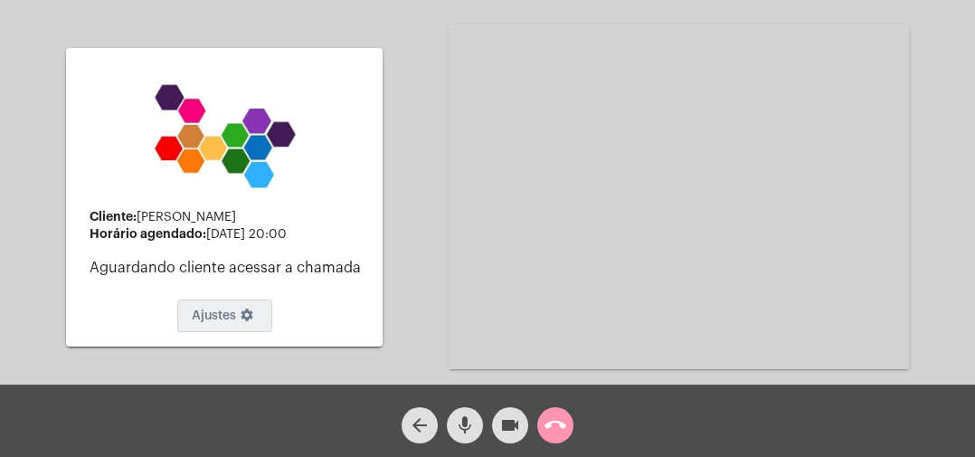
click at [250, 322] on mat-icon "settings" at bounding box center [247, 318] width 22 height 22
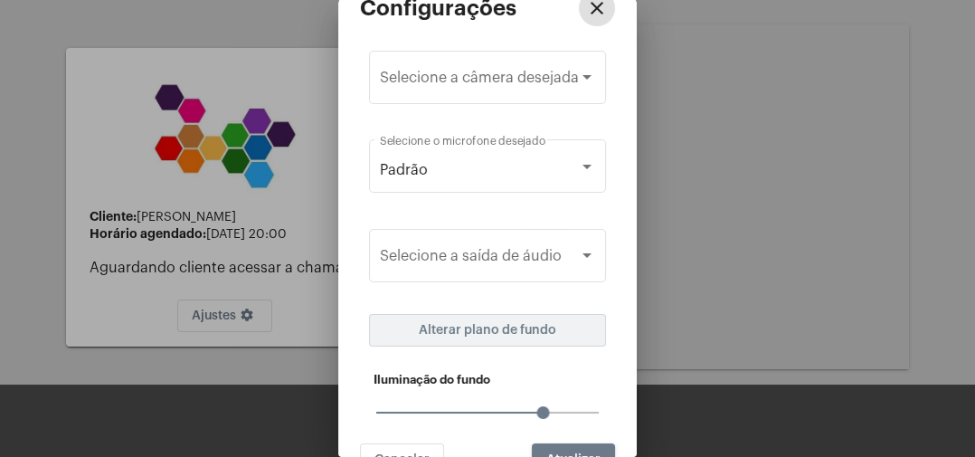
scroll to position [86, 0]
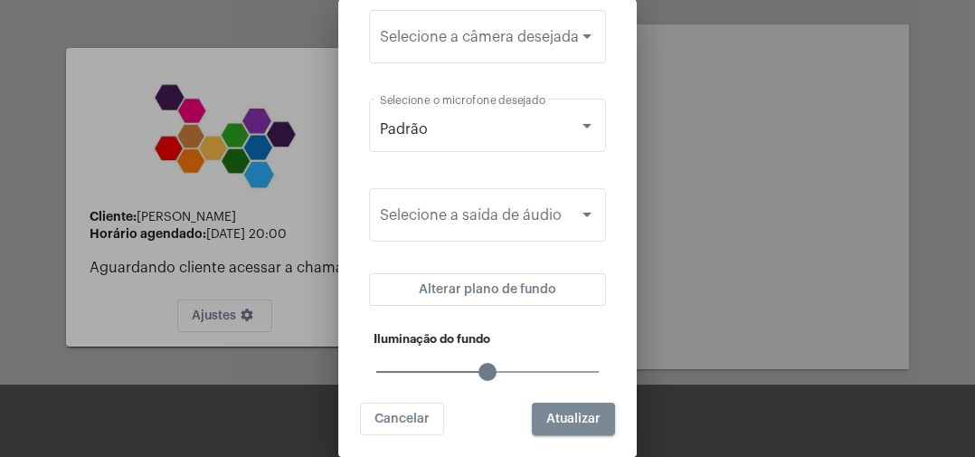
click at [564, 414] on span "Atualizar" at bounding box center [573, 418] width 54 height 13
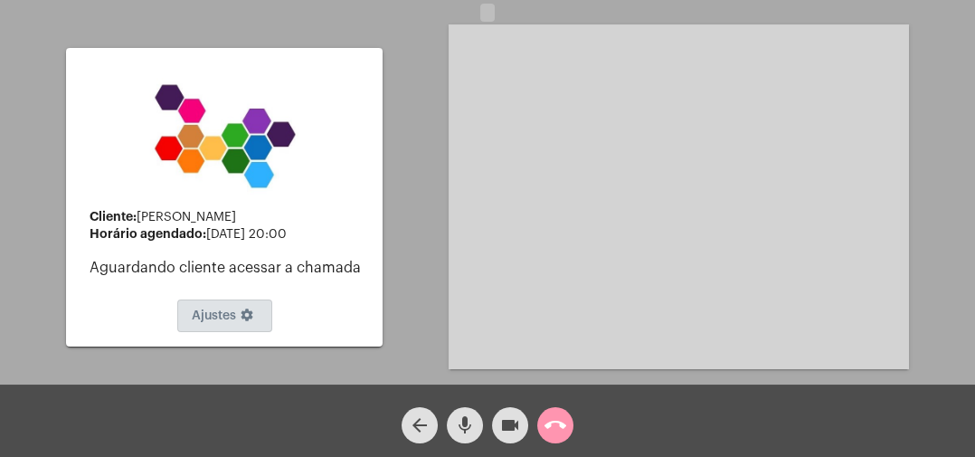
click at [252, 322] on mat-icon "settings" at bounding box center [247, 318] width 22 height 22
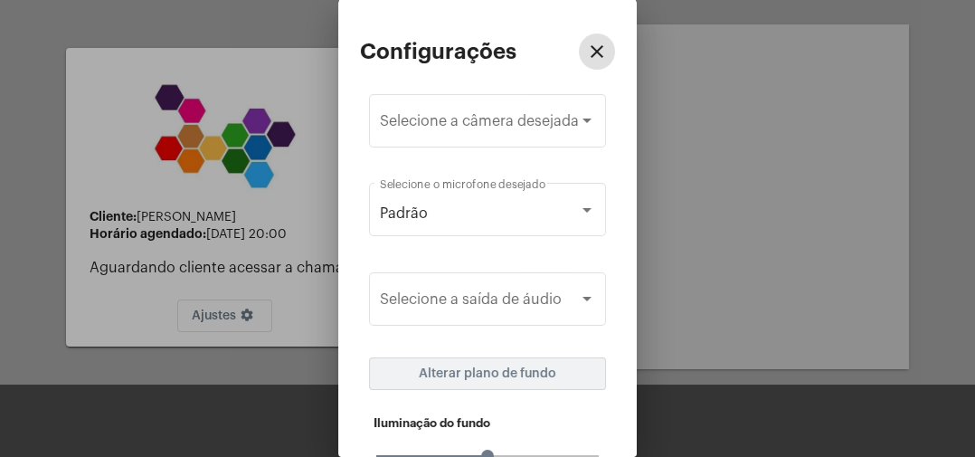
click at [553, 377] on span "Alterar plano de fundo" at bounding box center [487, 373] width 137 height 13
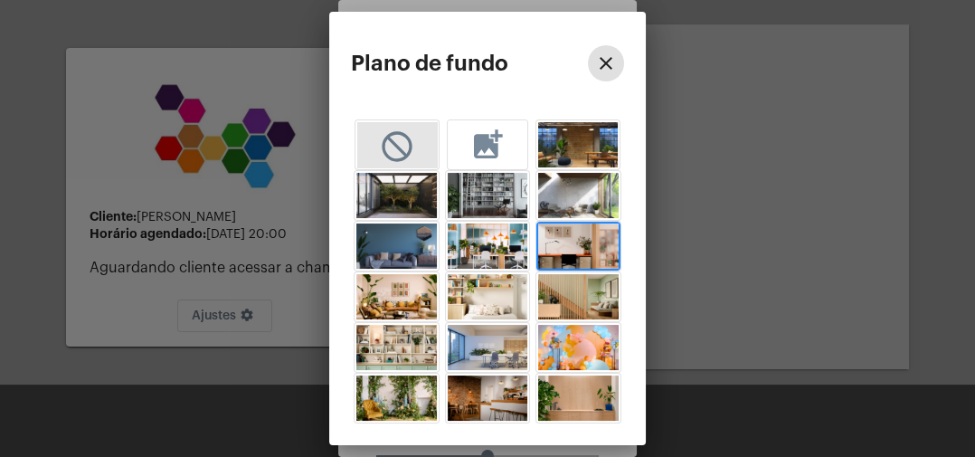
click at [406, 155] on mat-icon "not_interested" at bounding box center [397, 144] width 36 height 33
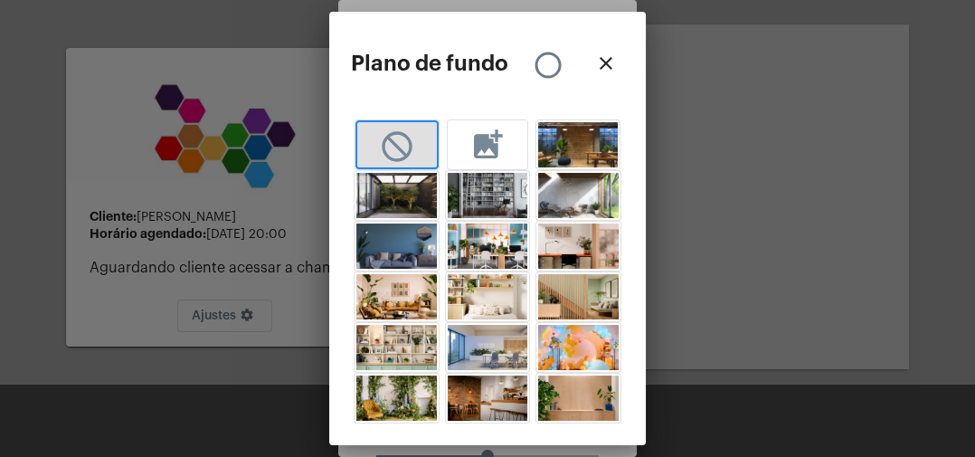
click at [609, 68] on mat-icon "close" at bounding box center [606, 63] width 22 height 22
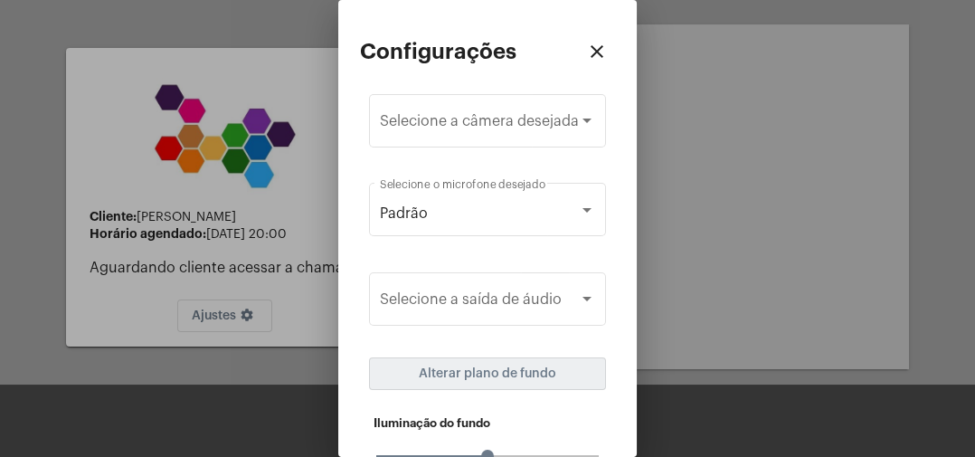
scroll to position [86, 0]
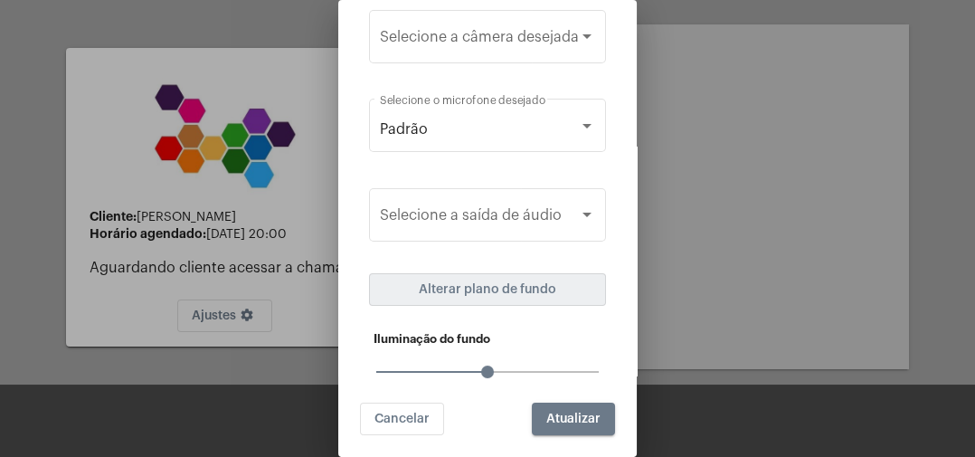
click at [578, 420] on span "Atualizar" at bounding box center [573, 418] width 54 height 13
